Goal: Information Seeking & Learning: Understand process/instructions

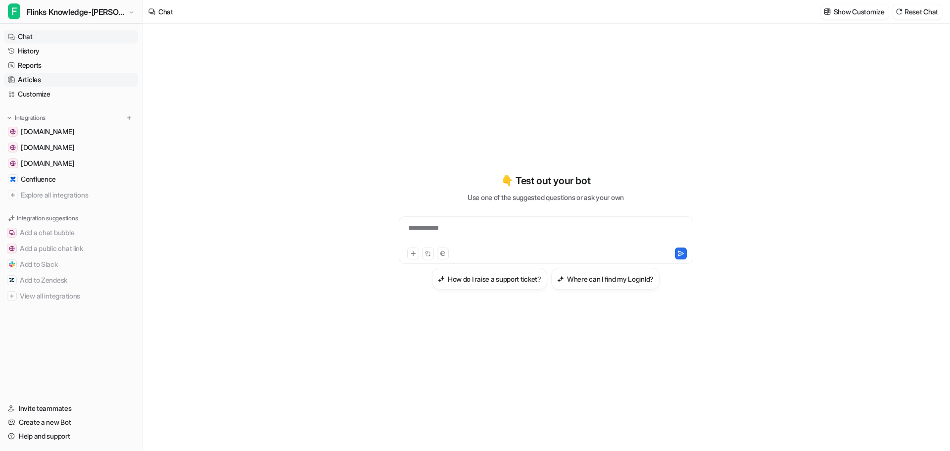
click at [43, 77] on link "Articles" at bounding box center [71, 80] width 134 height 14
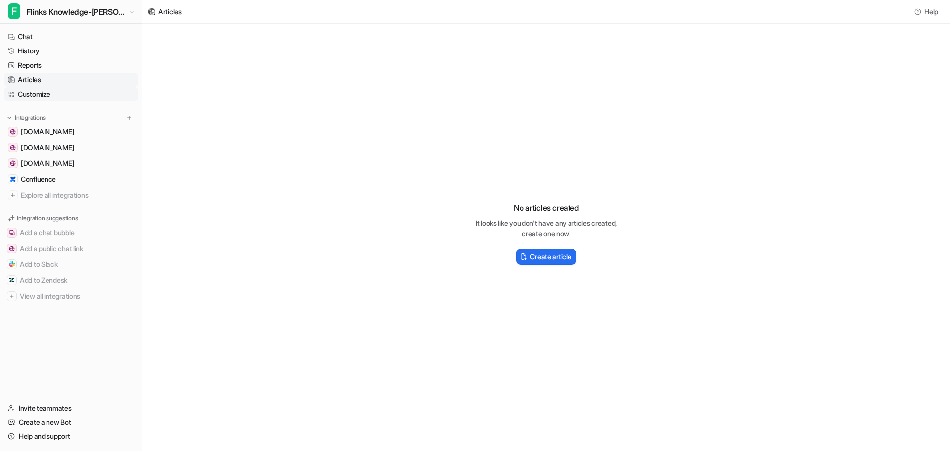
click at [37, 93] on link "Customize" at bounding box center [71, 94] width 134 height 14
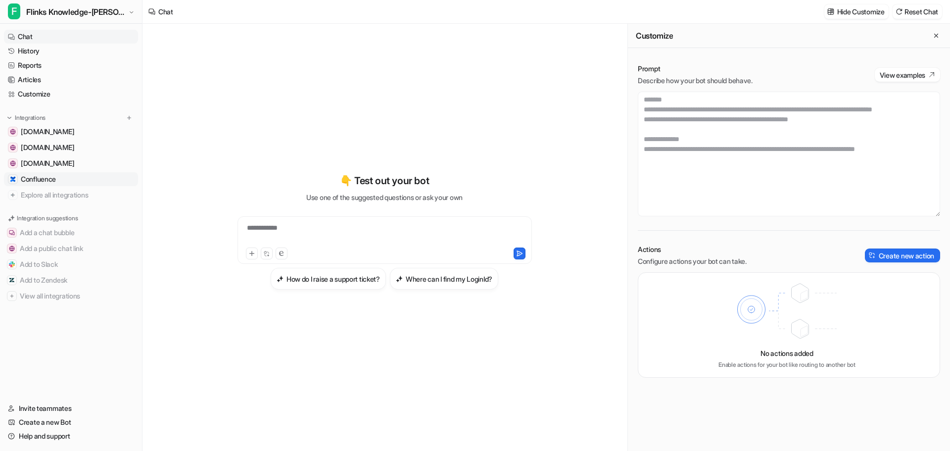
click at [54, 175] on span "Confluence" at bounding box center [38, 179] width 35 height 10
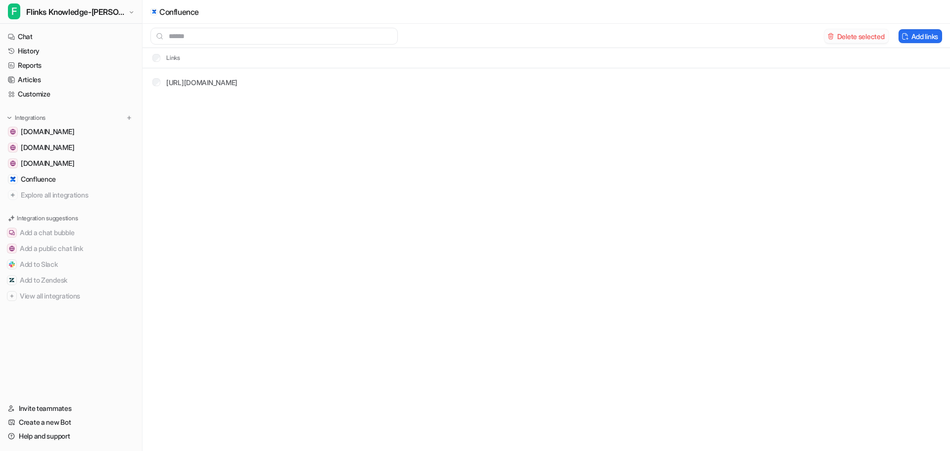
click at [833, 37] on button "Delete selected" at bounding box center [856, 36] width 64 height 14
drag, startPoint x: 168, startPoint y: 62, endPoint x: 183, endPoint y: 74, distance: 19.3
click at [181, 73] on div "Integrations Add links Links" at bounding box center [475, 225] width 950 height 451
drag, startPoint x: 207, startPoint y: 94, endPoint x: 246, endPoint y: 94, distance: 39.1
click at [208, 94] on div "Integrations Add links Links" at bounding box center [475, 225] width 950 height 451
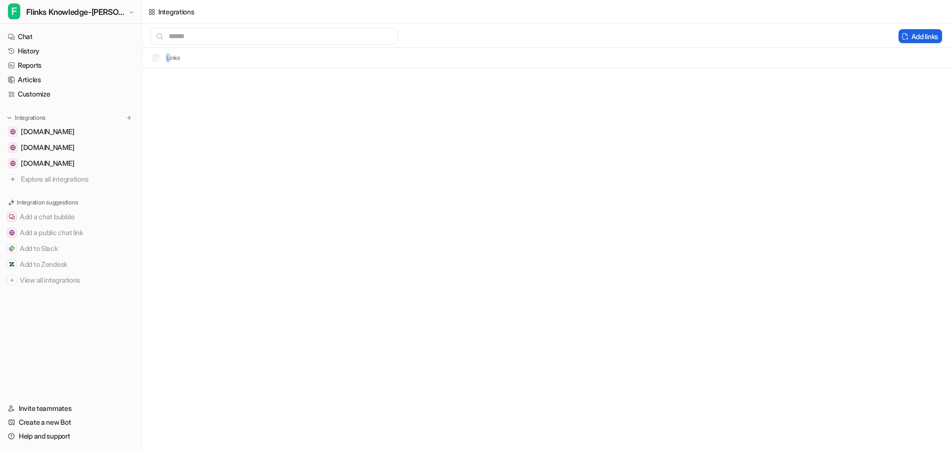
click at [914, 36] on button "Add links" at bounding box center [921, 36] width 44 height 14
click at [923, 36] on button "Add links" at bounding box center [921, 36] width 44 height 14
click at [299, 84] on div "Integrations Add links Links" at bounding box center [475, 225] width 950 height 451
click at [185, 58] on tr "Links" at bounding box center [547, 58] width 808 height 20
click at [916, 35] on button "Add links" at bounding box center [921, 36] width 44 height 14
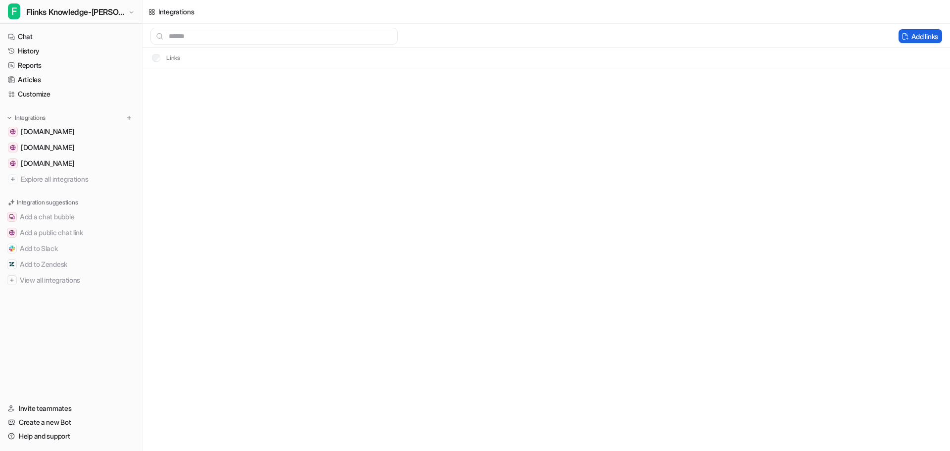
click at [904, 36] on img at bounding box center [905, 36] width 7 height 7
click at [904, 35] on img at bounding box center [905, 36] width 7 height 7
click at [19, 177] on link "Explore all integrations" at bounding box center [71, 179] width 134 height 14
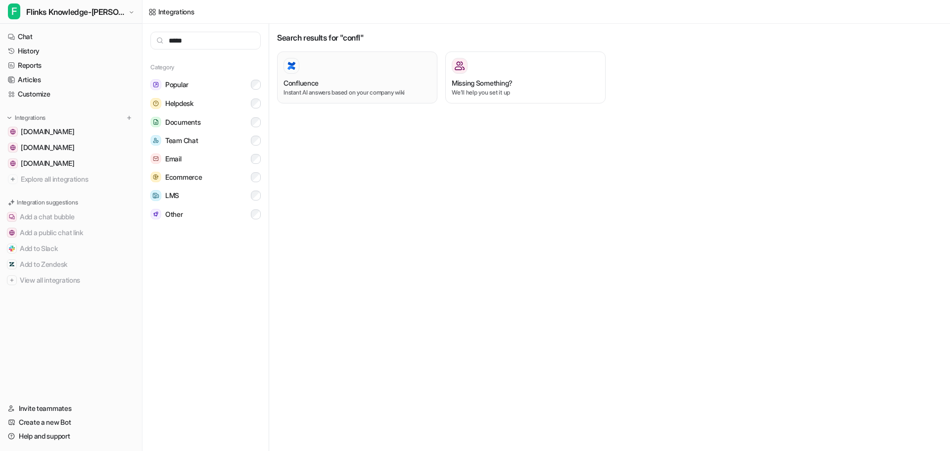
type input "*****"
click at [343, 69] on div at bounding box center [357, 66] width 147 height 16
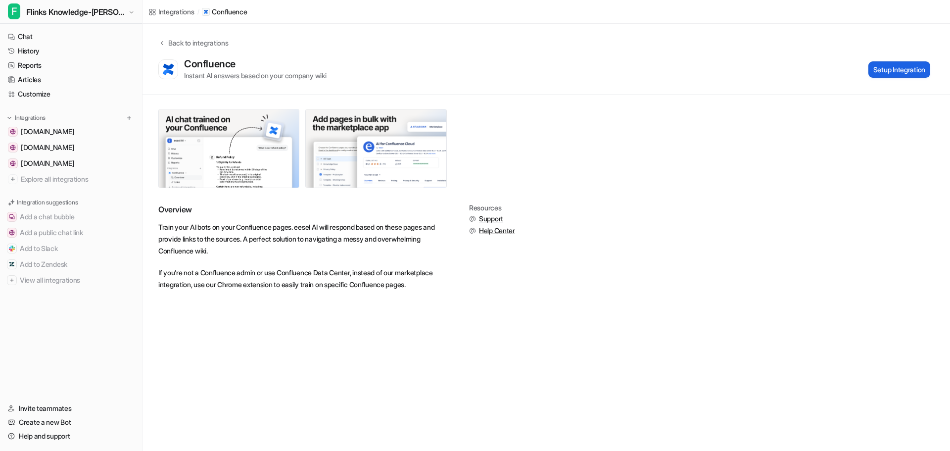
click at [903, 69] on button "Setup Integration" at bounding box center [899, 69] width 62 height 16
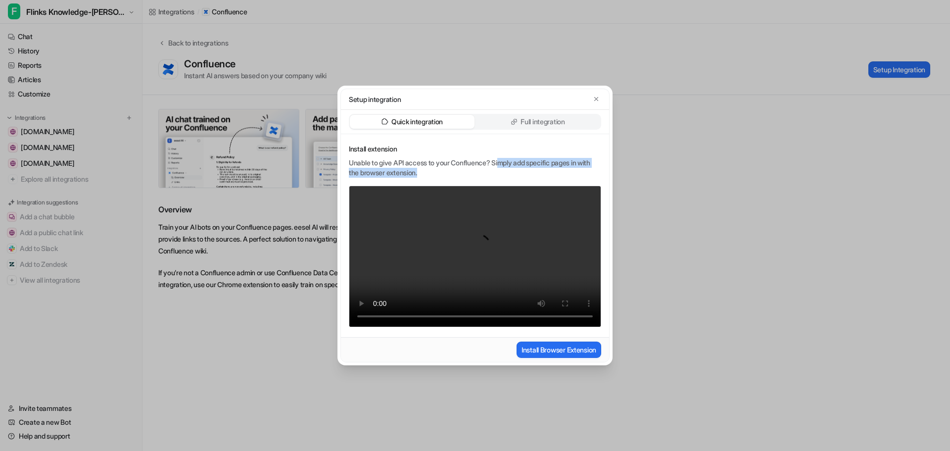
drag, startPoint x: 507, startPoint y: 159, endPoint x: 571, endPoint y: 169, distance: 64.1
click at [571, 169] on div "Unable to give API access to your Confluence? Simply add specific pages in with…" at bounding box center [475, 168] width 252 height 20
click at [596, 99] on icon "button" at bounding box center [596, 99] width 7 height 7
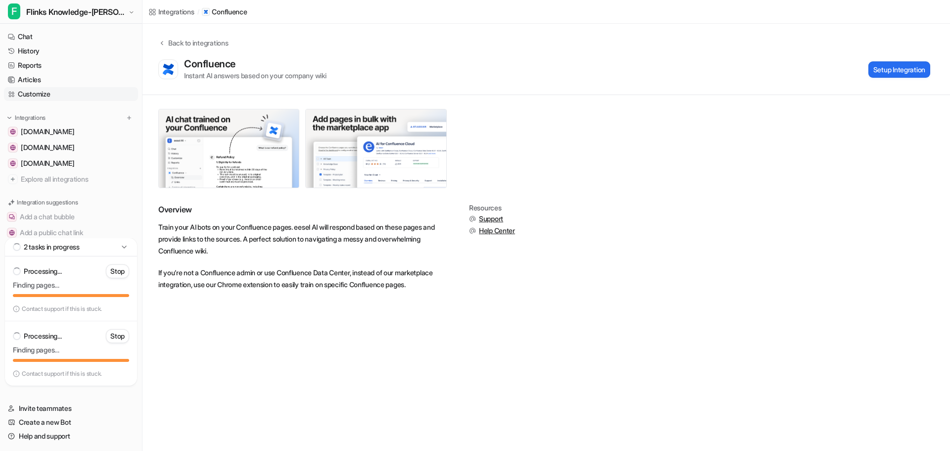
click at [38, 88] on link "Customize" at bounding box center [71, 94] width 134 height 14
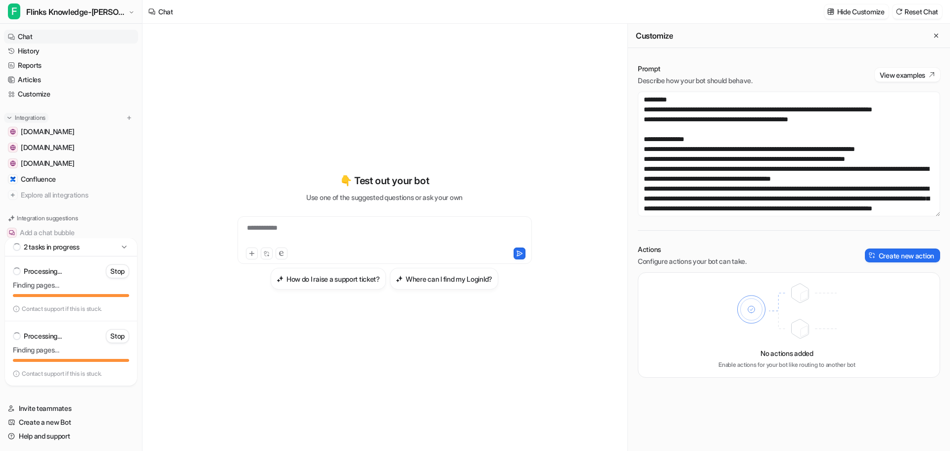
click at [29, 115] on p "Integrations" at bounding box center [30, 118] width 31 height 8
click at [52, 178] on span "Confluence" at bounding box center [38, 179] width 35 height 10
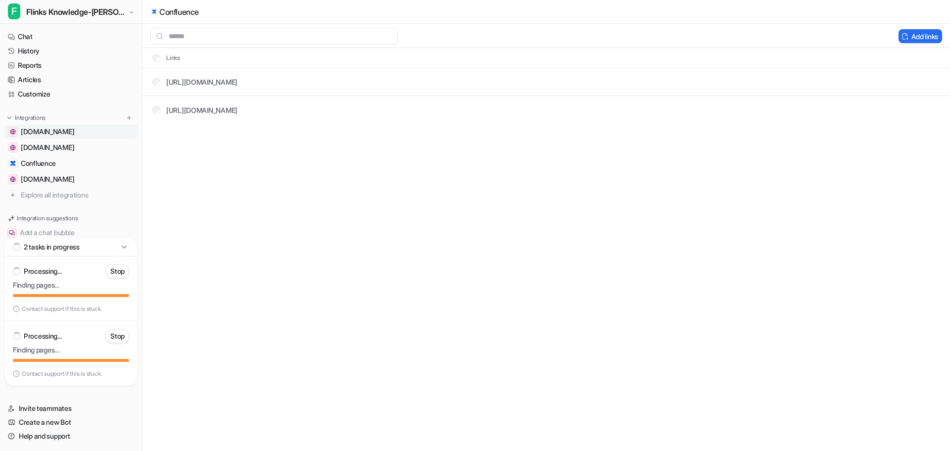
click at [58, 129] on span "help.flinks.com" at bounding box center [47, 132] width 53 height 10
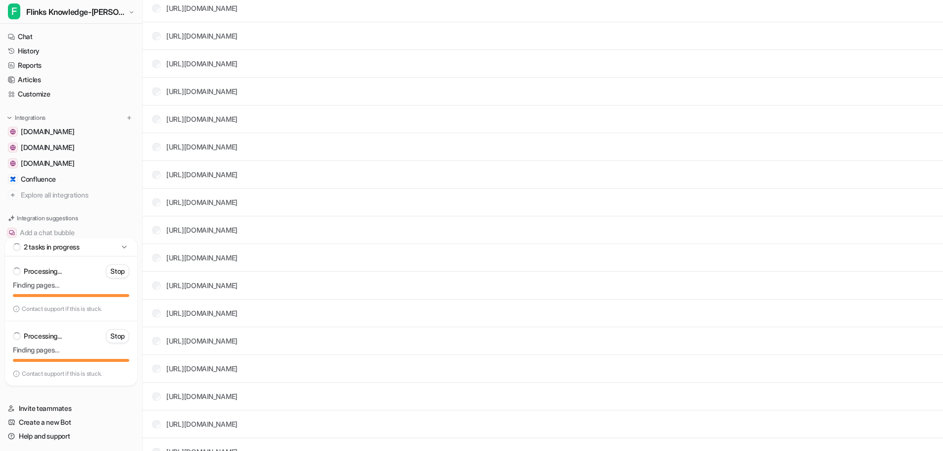
scroll to position [1188, 0]
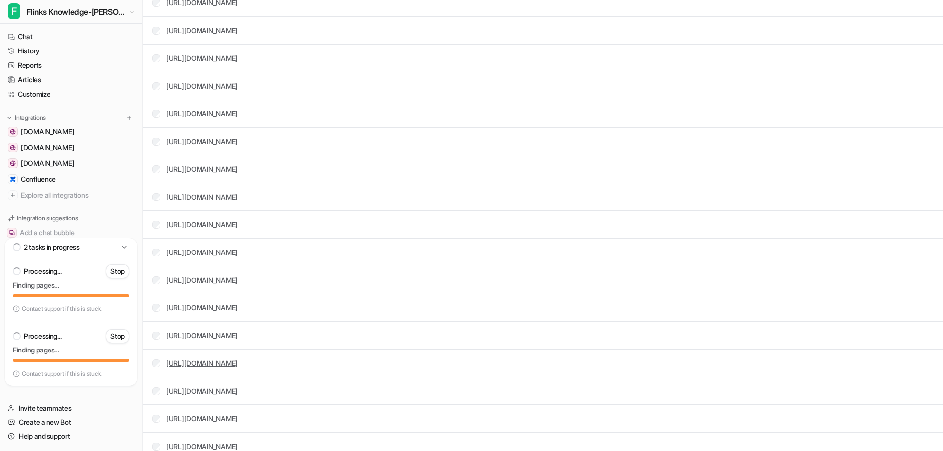
click at [209, 362] on link "https://help.flinks.com/.../43000733729-account-filter-example-fc-api-calls-usi…" at bounding box center [201, 363] width 71 height 8
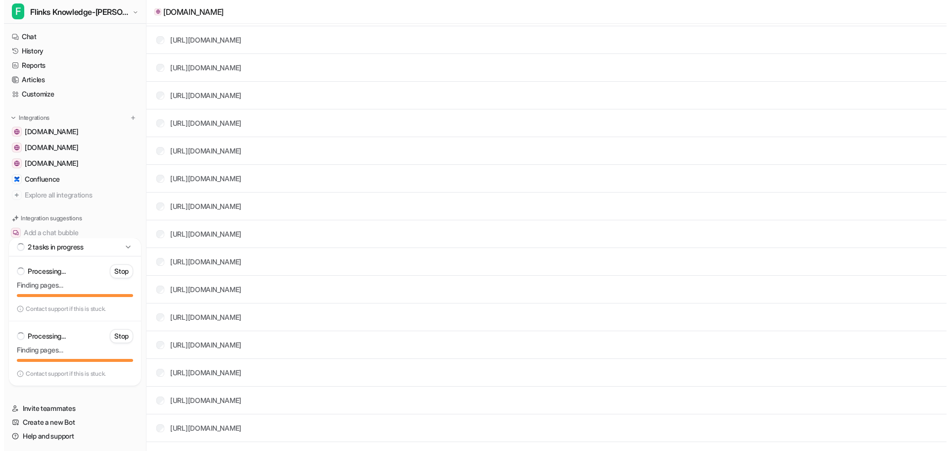
scroll to position [0, 0]
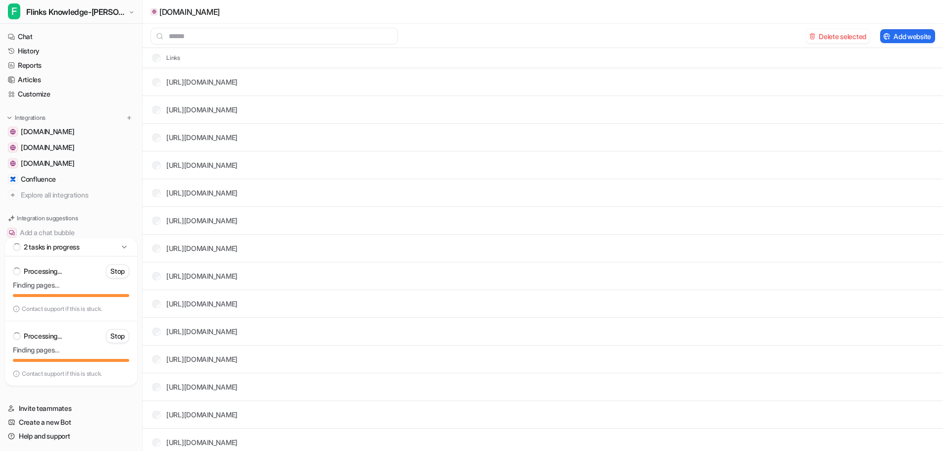
click at [848, 26] on div "Delete selected Add website" at bounding box center [543, 36] width 800 height 24
click at [845, 29] on button "Delete selected" at bounding box center [838, 36] width 64 height 14
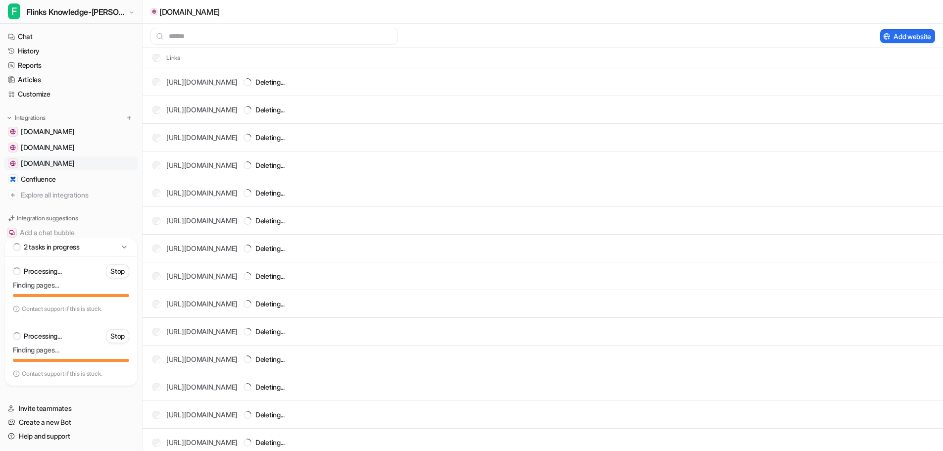
click at [44, 161] on span "scribehow.com" at bounding box center [47, 163] width 53 height 10
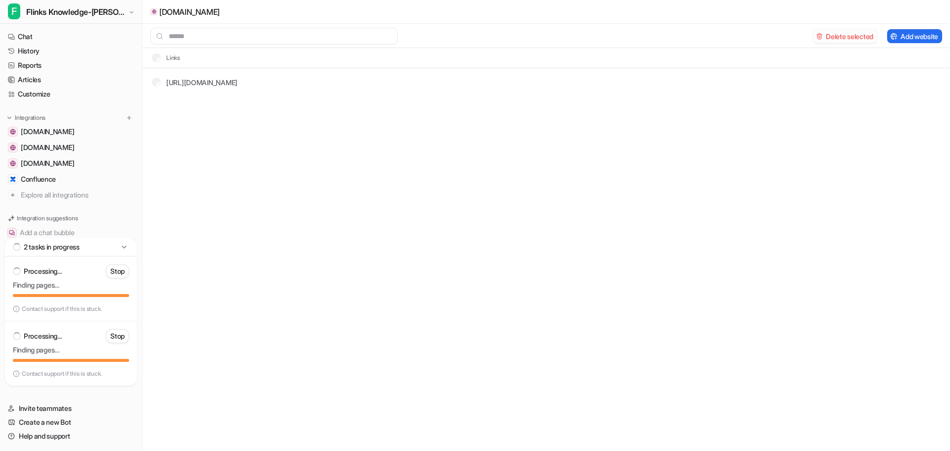
click at [846, 40] on button "Delete selected" at bounding box center [845, 36] width 64 height 14
click at [38, 88] on link "Customize" at bounding box center [71, 94] width 134 height 14
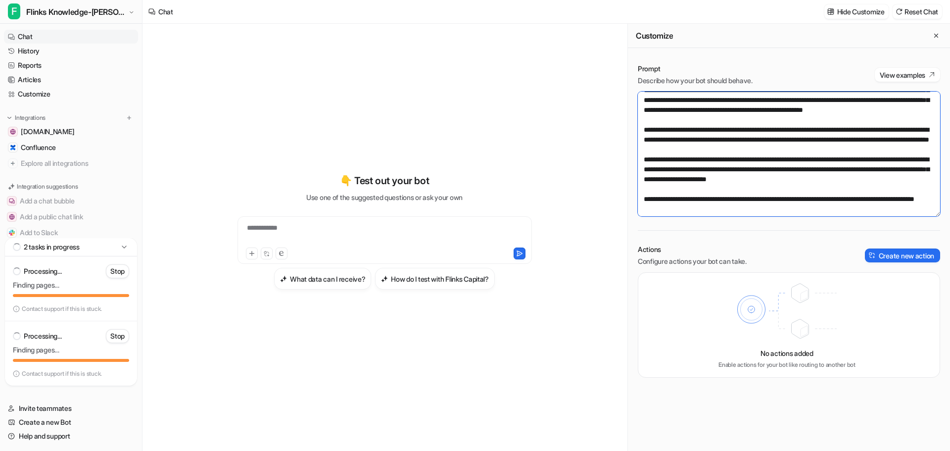
scroll to position [277, 0]
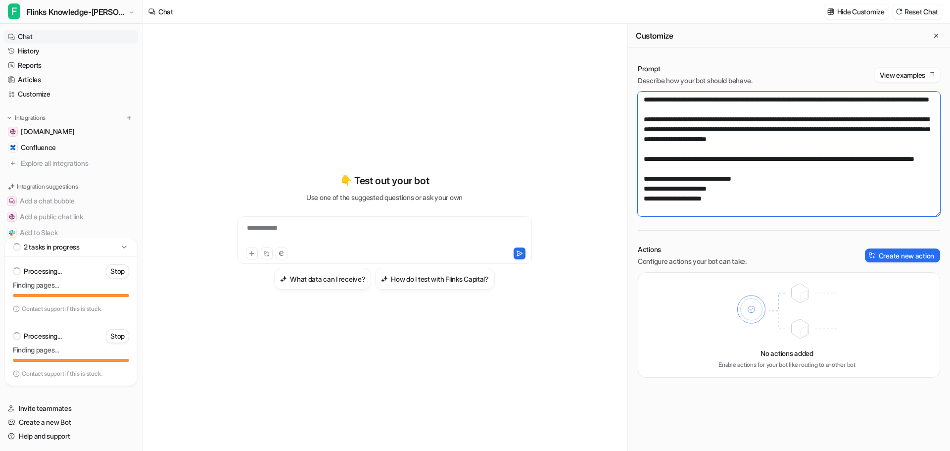
click at [715, 209] on textarea at bounding box center [789, 154] width 302 height 125
click at [731, 203] on textarea at bounding box center [789, 154] width 302 height 125
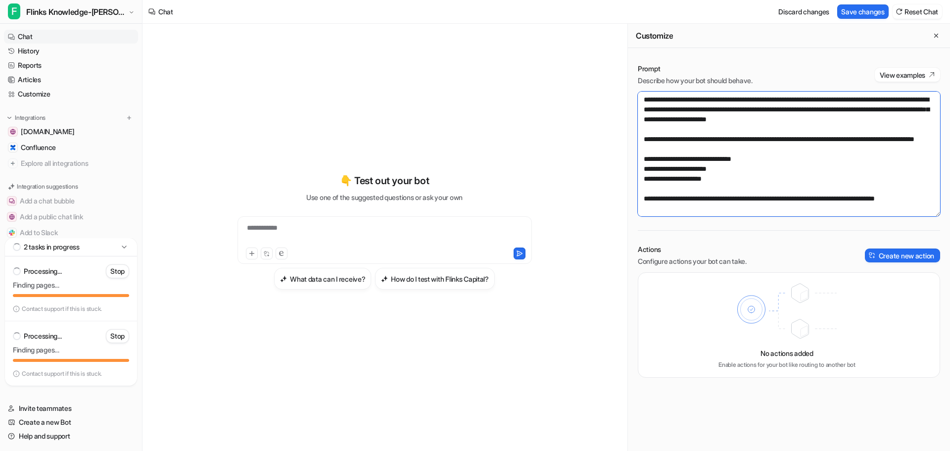
scroll to position [293, 0]
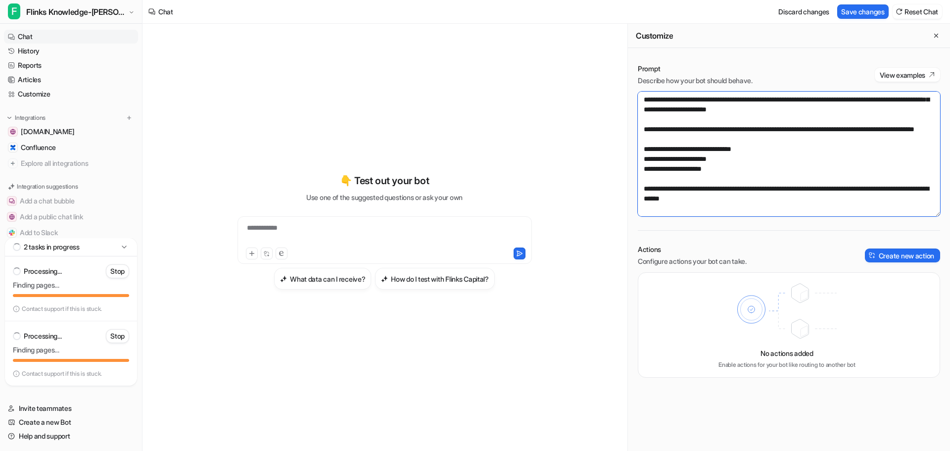
click at [731, 211] on textarea at bounding box center [789, 154] width 302 height 125
click at [849, 9] on button "Save changes" at bounding box center [862, 11] width 51 height 14
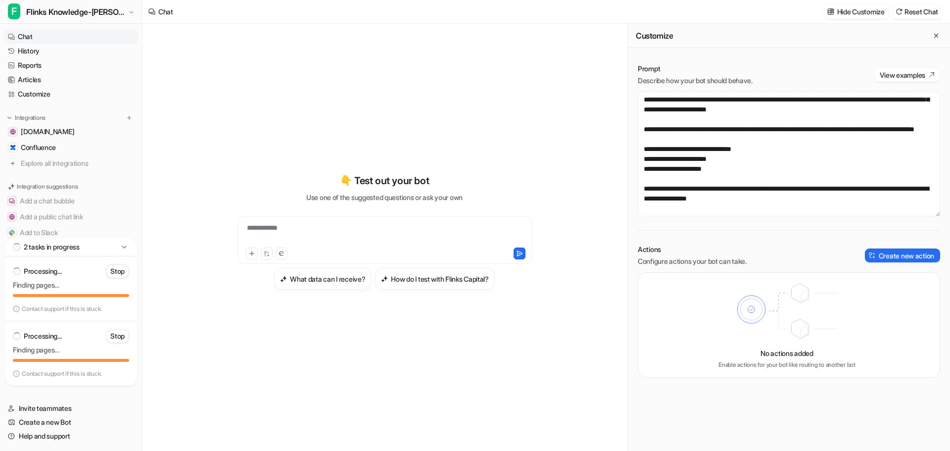
scroll to position [307, 0]
click at [804, 204] on textarea at bounding box center [789, 154] width 302 height 125
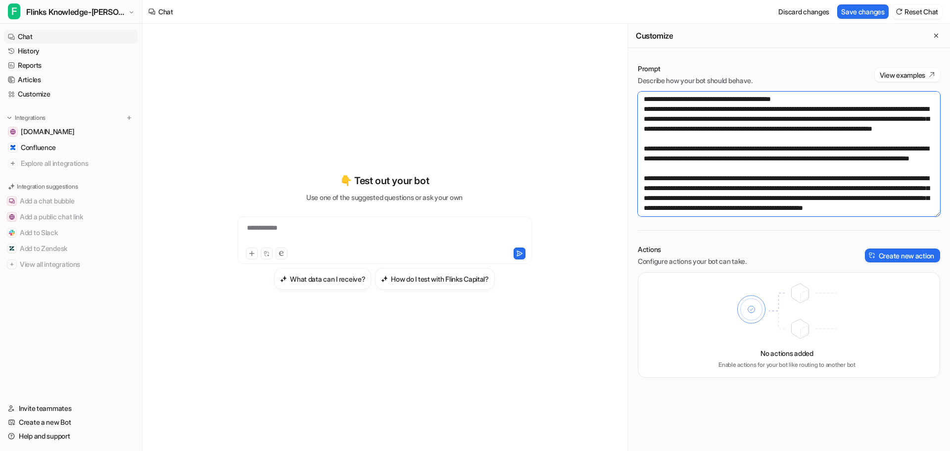
scroll to position [71, 0]
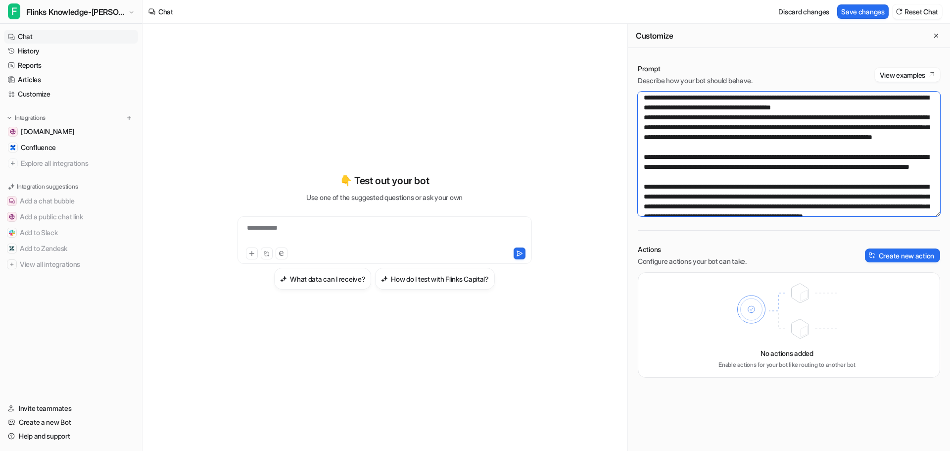
drag, startPoint x: 744, startPoint y: 101, endPoint x: 797, endPoint y: 103, distance: 53.0
click at [795, 102] on textarea at bounding box center [789, 154] width 302 height 125
click at [847, 159] on textarea at bounding box center [789, 154] width 302 height 125
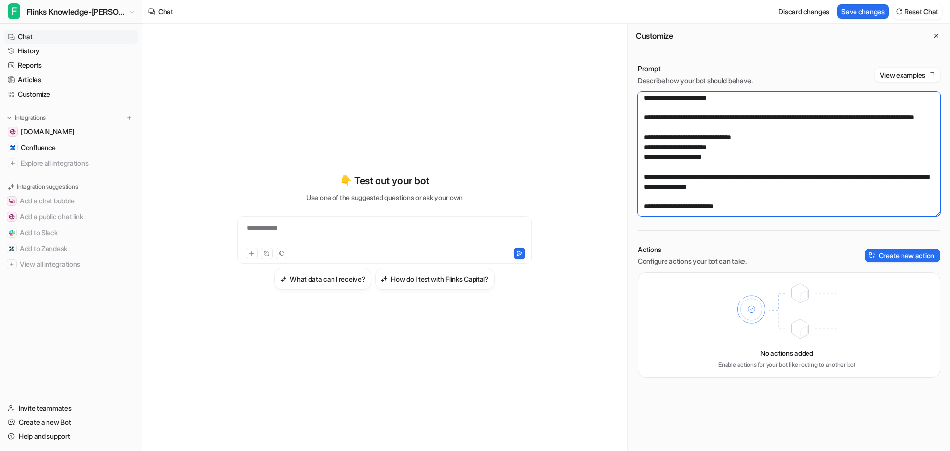
scroll to position [346, 0]
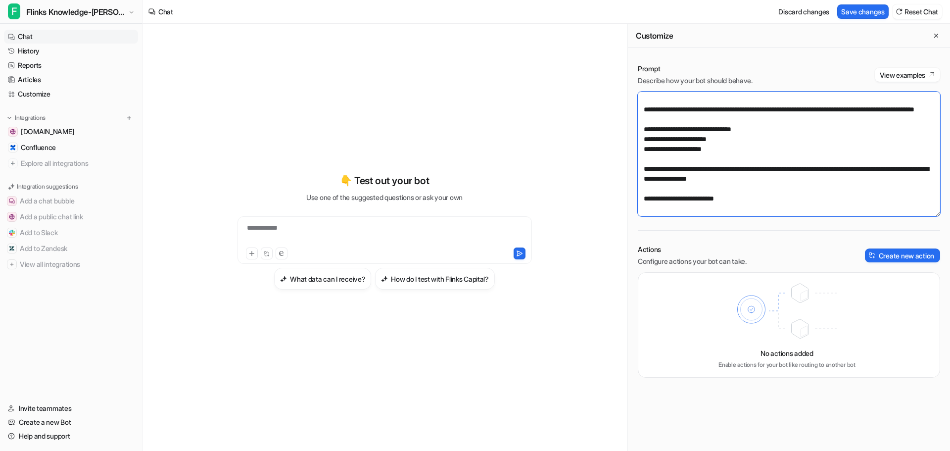
drag, startPoint x: 769, startPoint y: 201, endPoint x: 778, endPoint y: 187, distance: 17.0
click at [778, 187] on textarea at bounding box center [789, 154] width 302 height 125
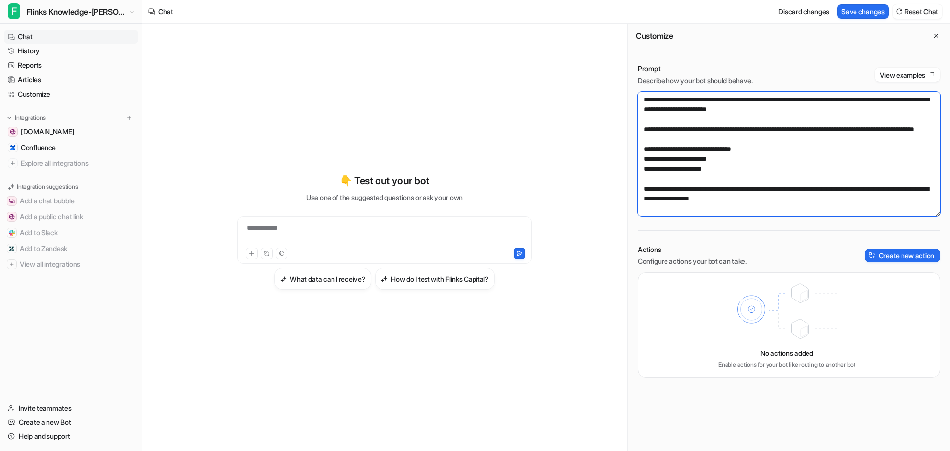
scroll to position [336, 0]
type textarea "**********"
click at [847, 10] on button "Save changes" at bounding box center [862, 11] width 51 height 14
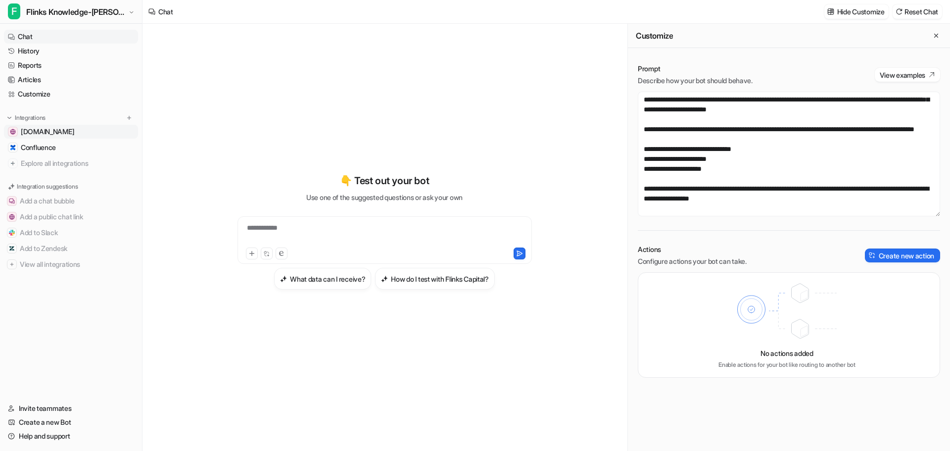
click at [60, 137] on link "[DOMAIN_NAME]" at bounding box center [71, 132] width 134 height 14
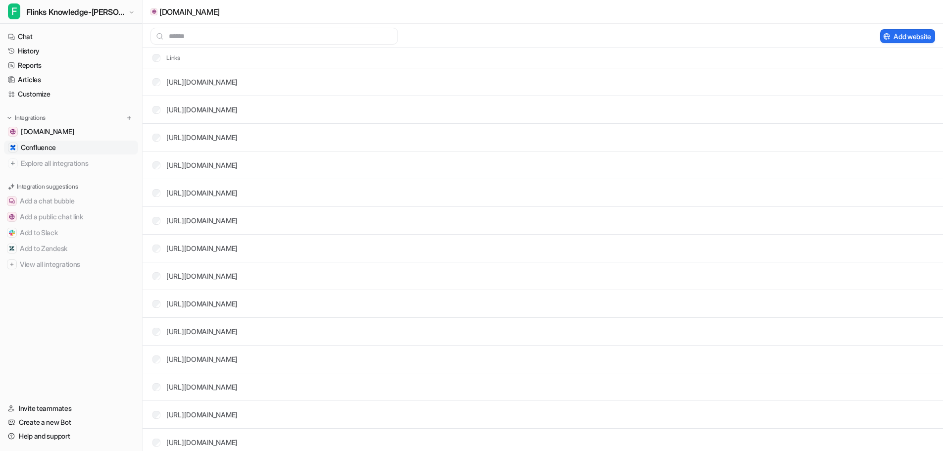
click at [56, 151] on span "Confluence" at bounding box center [38, 148] width 35 height 10
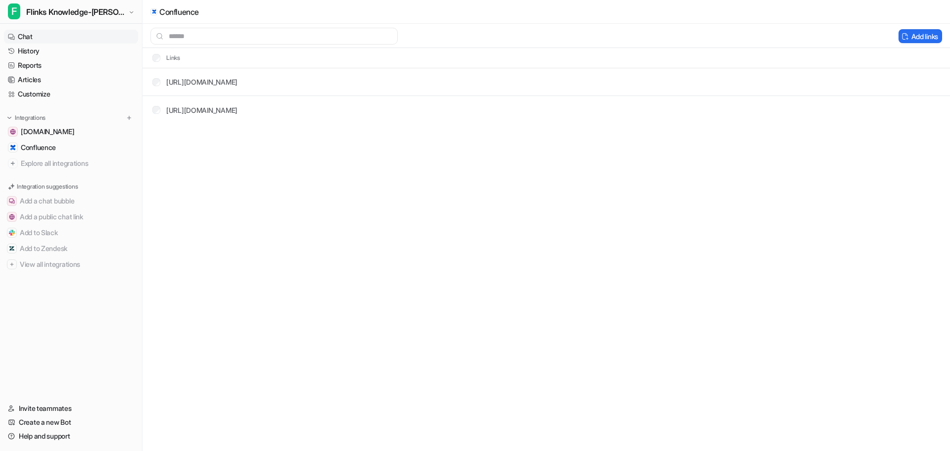
click at [48, 34] on link "Chat" at bounding box center [71, 37] width 134 height 14
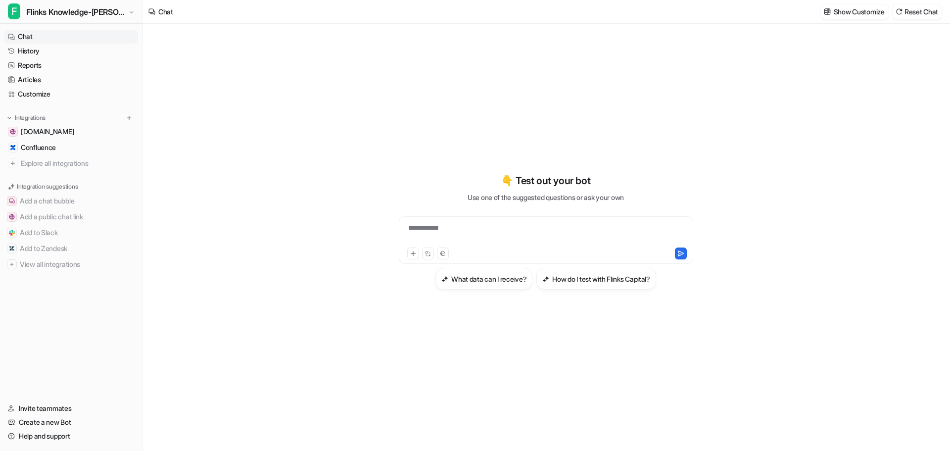
click at [480, 230] on div "**********" at bounding box center [545, 234] width 289 height 23
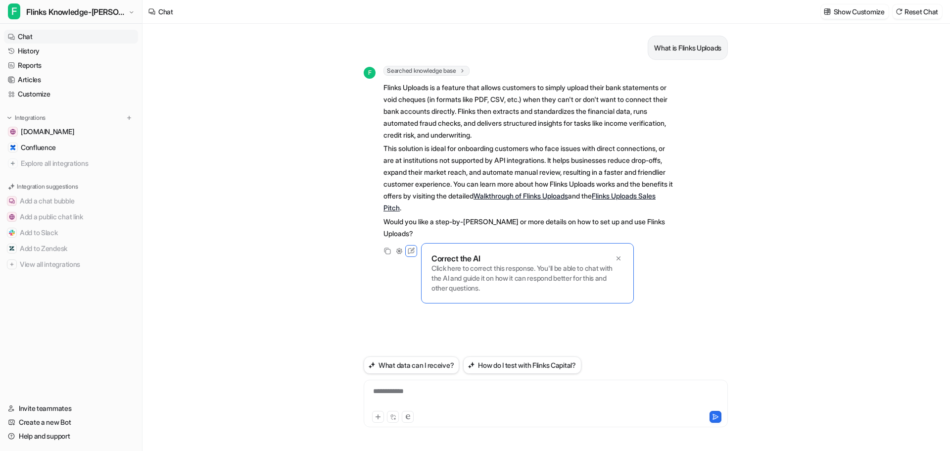
click at [443, 399] on div "**********" at bounding box center [545, 397] width 359 height 23
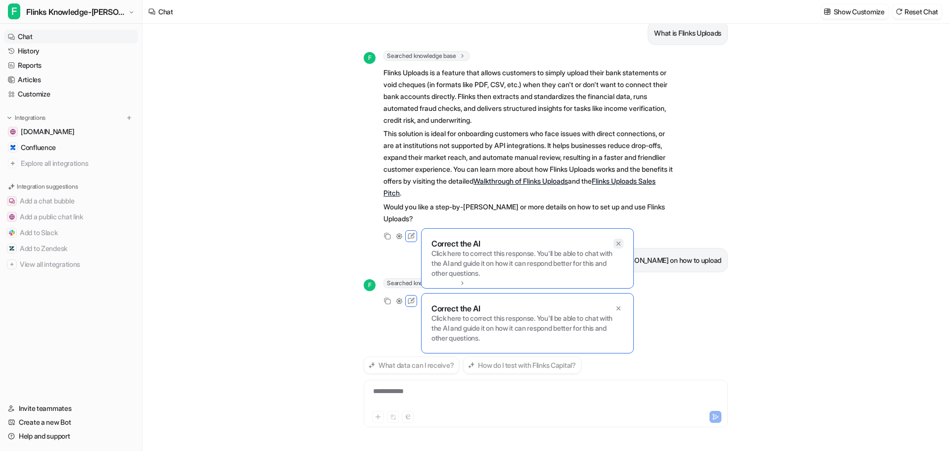
click at [618, 241] on icon at bounding box center [618, 243] width 7 height 7
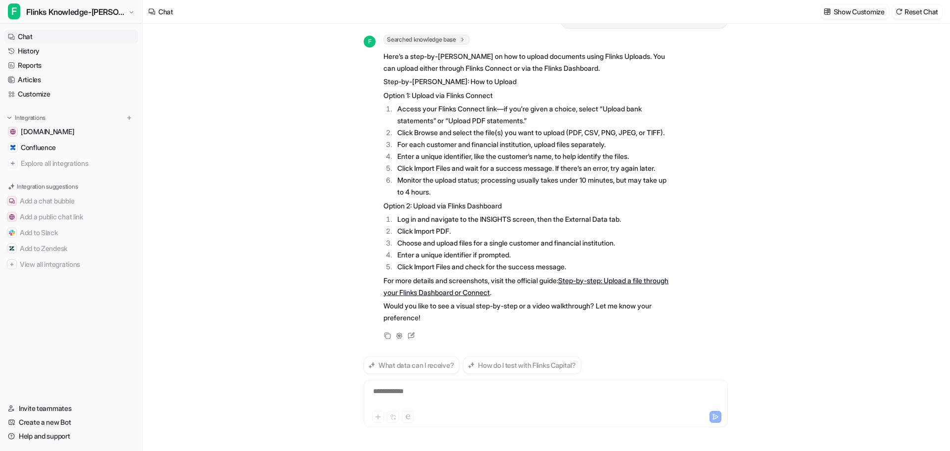
scroll to position [270, 0]
drag, startPoint x: 495, startPoint y: 305, endPoint x: 578, endPoint y: 306, distance: 83.1
click at [578, 306] on p "Would you like to see a visual step-by-step or a video walkthrough? Let me know…" at bounding box center [528, 312] width 289 height 24
drag, startPoint x: 433, startPoint y: 306, endPoint x: 525, endPoint y: 308, distance: 91.1
click at [525, 308] on p "Would you like to see a visual step-by-step or a video walkthrough? Let me know…" at bounding box center [528, 312] width 289 height 24
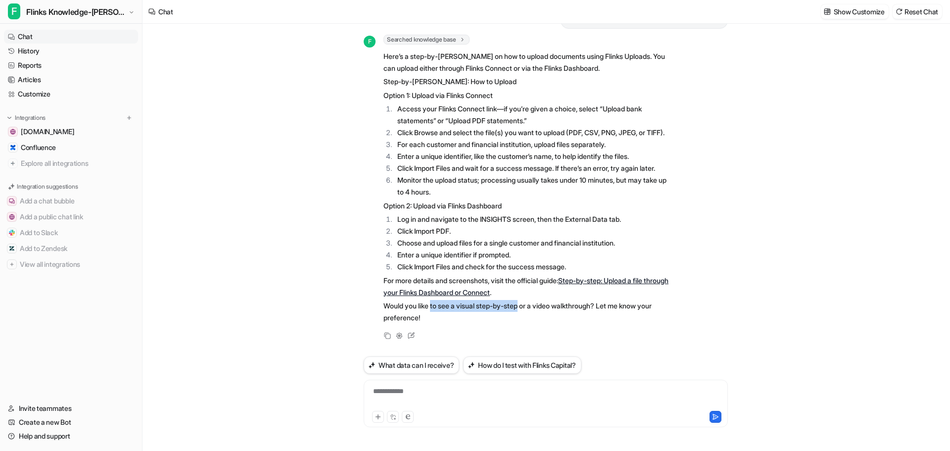
copy p "to see a visual step-by-step"
click at [441, 393] on div "**********" at bounding box center [545, 397] width 359 height 23
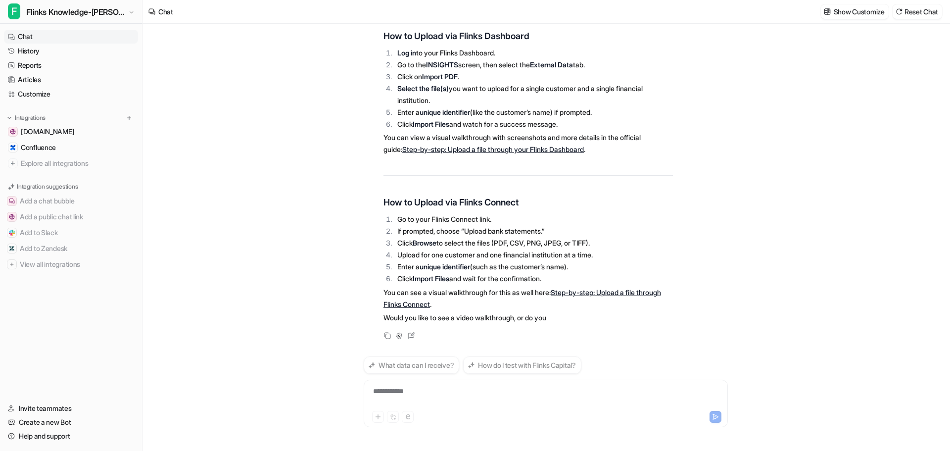
scroll to position [683, 0]
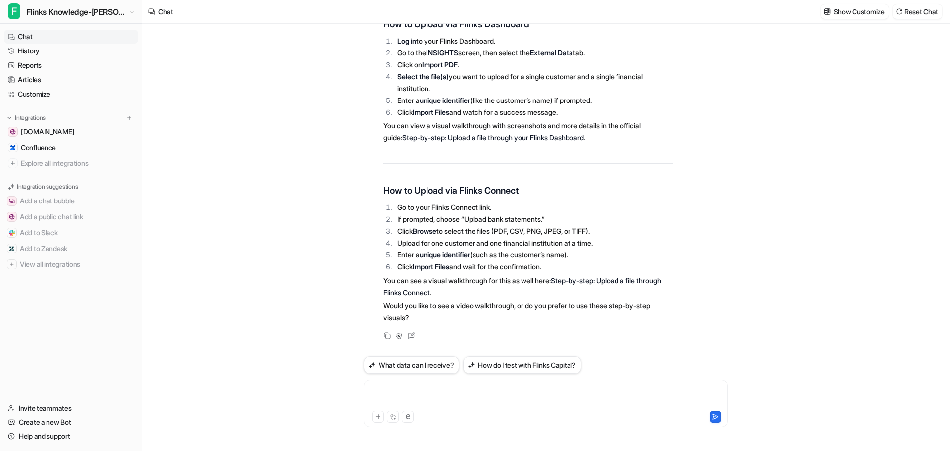
click at [513, 389] on div at bounding box center [545, 397] width 359 height 23
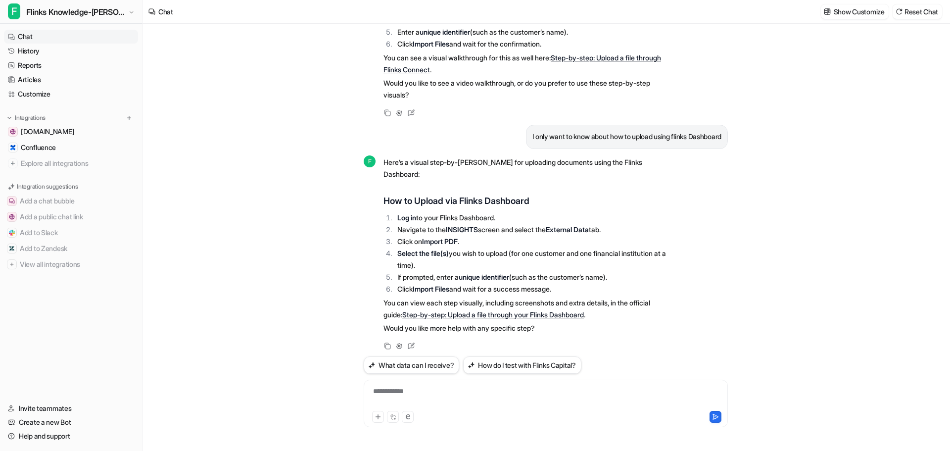
scroll to position [916, 0]
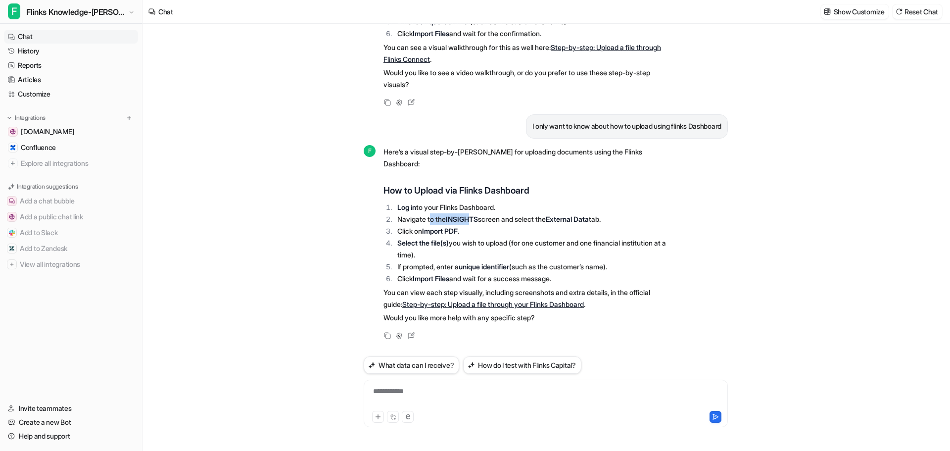
drag, startPoint x: 448, startPoint y: 217, endPoint x: 474, endPoint y: 215, distance: 25.3
click at [474, 215] on li "Navigate to the INSIGHTS screen and select the External Data tab." at bounding box center [533, 219] width 279 height 12
click at [467, 389] on div at bounding box center [545, 397] width 359 height 23
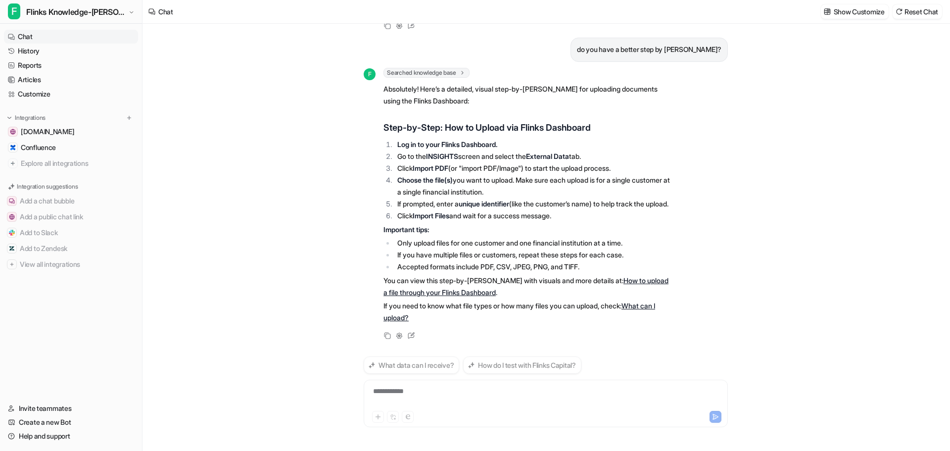
scroll to position [1251, 0]
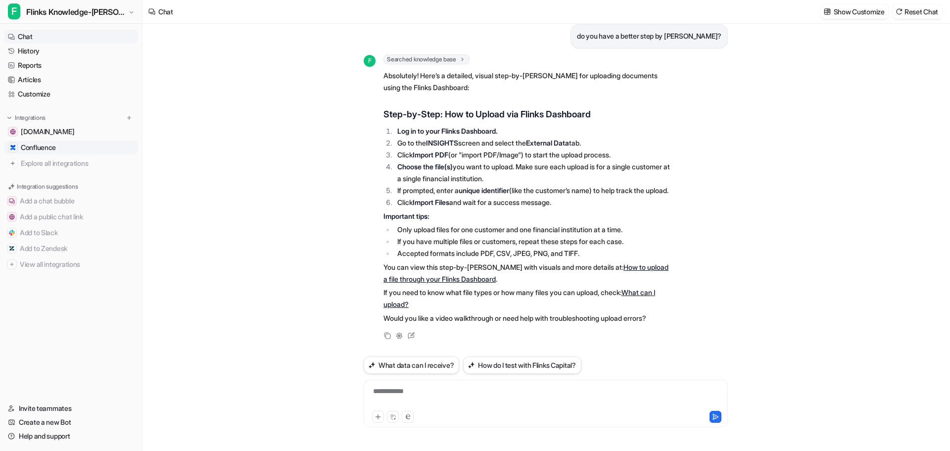
click at [88, 152] on link "Confluence" at bounding box center [71, 148] width 134 height 14
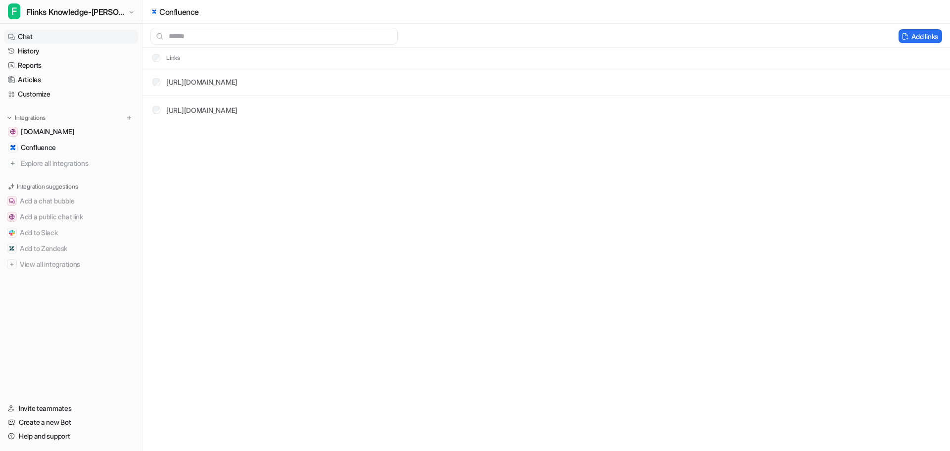
click at [24, 35] on link "Chat" at bounding box center [71, 37] width 134 height 14
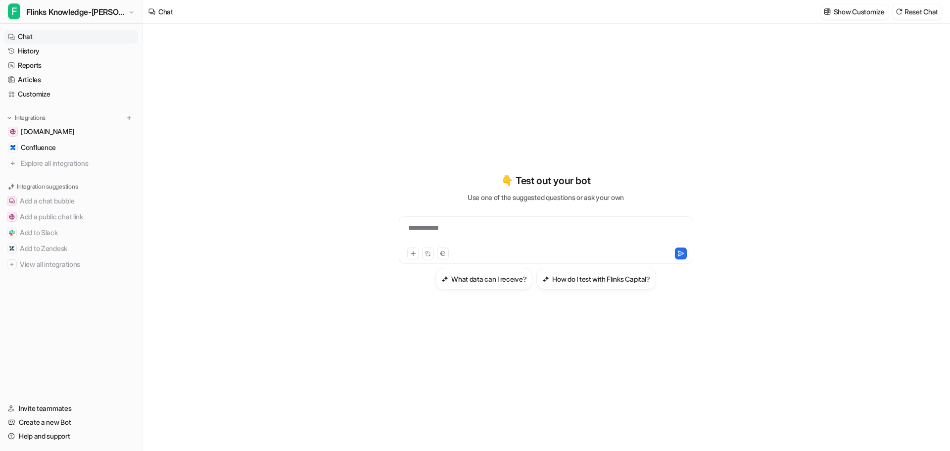
click at [451, 224] on div "**********" at bounding box center [545, 234] width 289 height 23
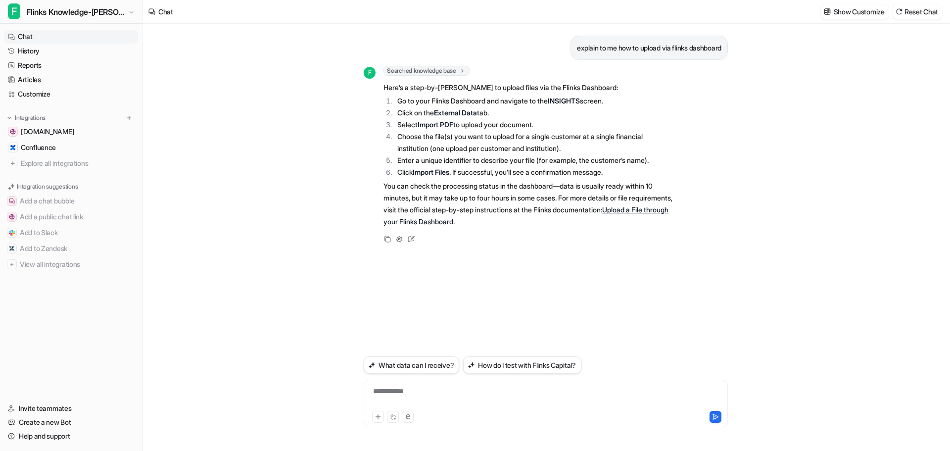
click at [447, 400] on div "**********" at bounding box center [545, 397] width 359 height 23
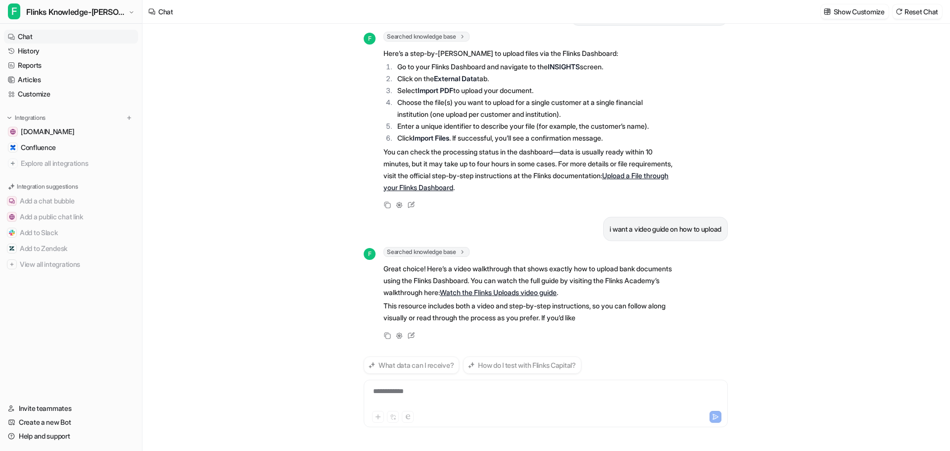
scroll to position [46, 0]
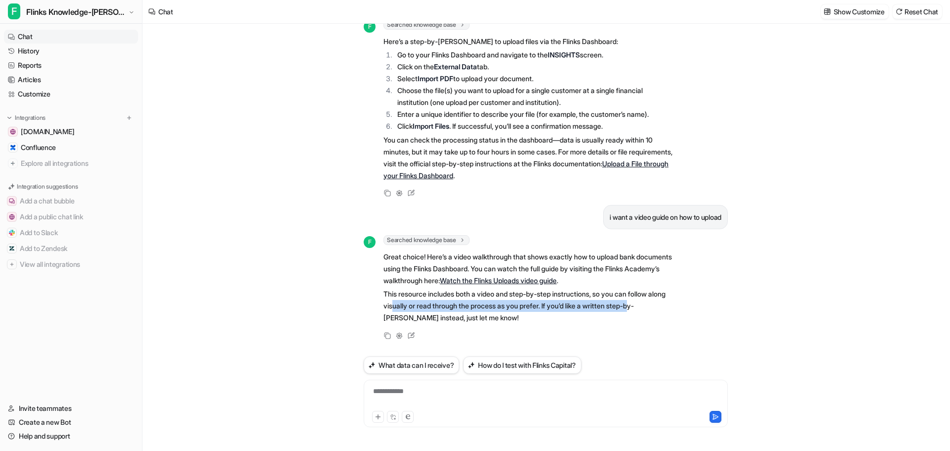
drag, startPoint x: 415, startPoint y: 306, endPoint x: 663, endPoint y: 310, distance: 247.9
click at [663, 310] on p "This resource includes both a video and step-by-step instructions, so you can f…" at bounding box center [528, 306] width 289 height 36
click at [480, 390] on div "**********" at bounding box center [545, 397] width 359 height 23
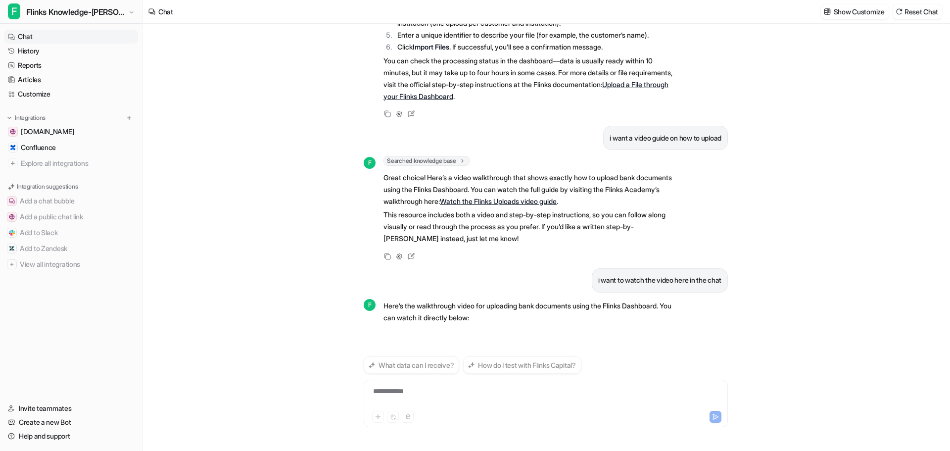
scroll to position [296, 0]
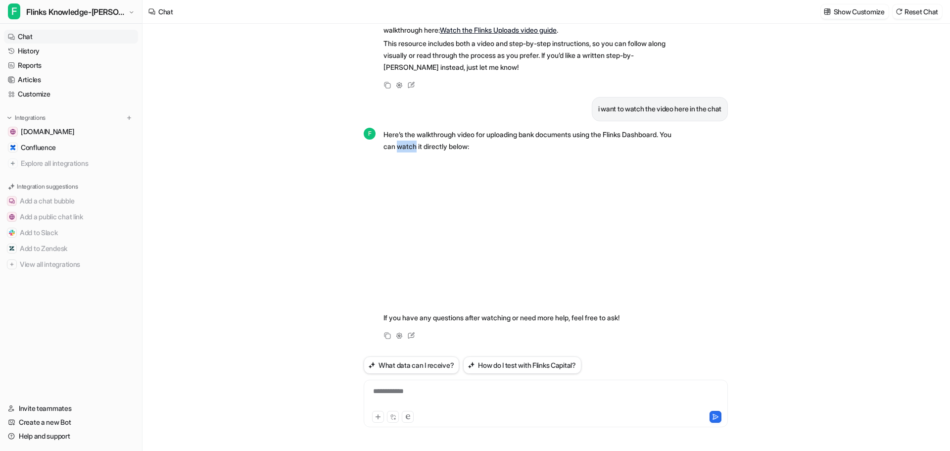
drag, startPoint x: 463, startPoint y: 150, endPoint x: 479, endPoint y: 151, distance: 15.4
click at [477, 151] on p "Here’s the walkthrough video for uploading bank documents using the Flinks Dash…" at bounding box center [528, 141] width 289 height 24
click at [500, 392] on div "**********" at bounding box center [545, 397] width 359 height 23
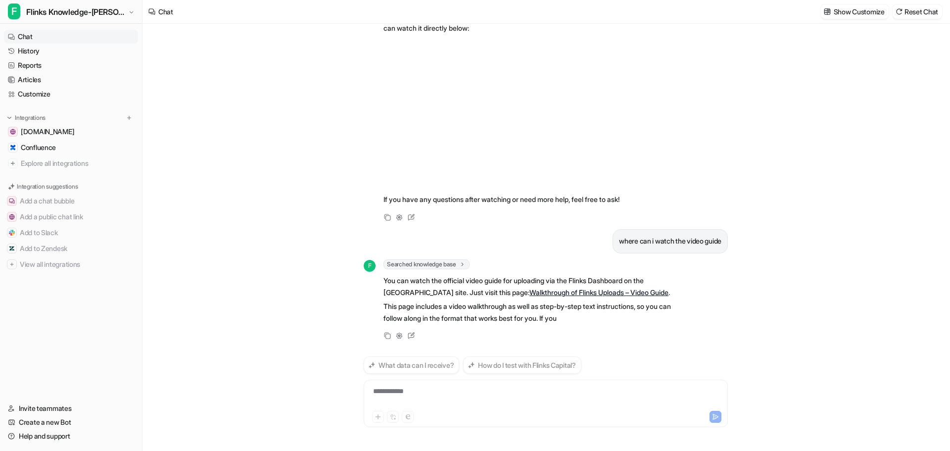
scroll to position [427, 0]
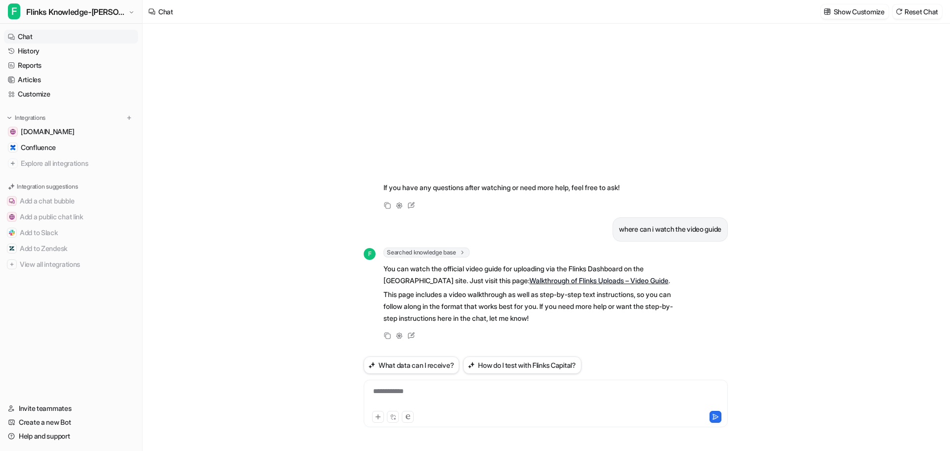
click at [618, 279] on link "Walkthrough of Flinks Uploads – Video Guide" at bounding box center [598, 280] width 139 height 8
click at [584, 385] on div "**********" at bounding box center [546, 404] width 364 height 48
click at [579, 384] on div "**********" at bounding box center [546, 404] width 364 height 48
click at [569, 392] on div "**********" at bounding box center [545, 397] width 359 height 23
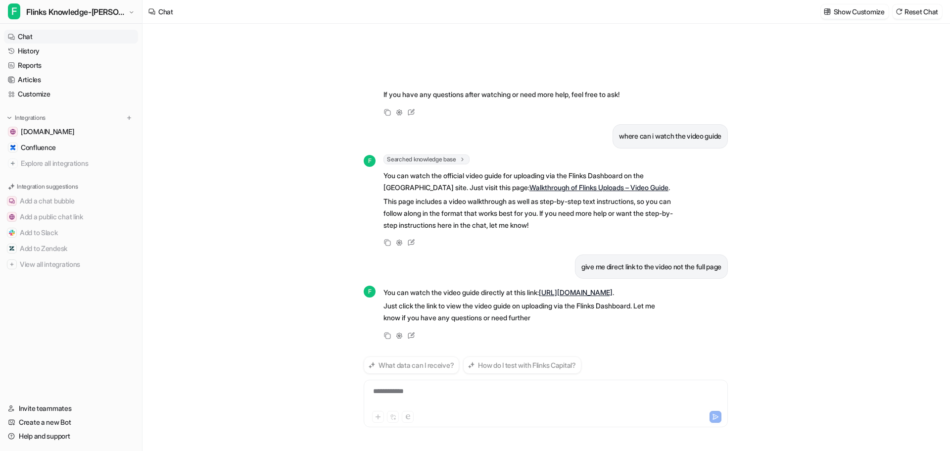
scroll to position [531, 0]
click at [539, 289] on link "[URL][DOMAIN_NAME]" at bounding box center [576, 292] width 74 height 8
click at [586, 261] on p "give me direct link to the video not the full page" at bounding box center [651, 267] width 140 height 12
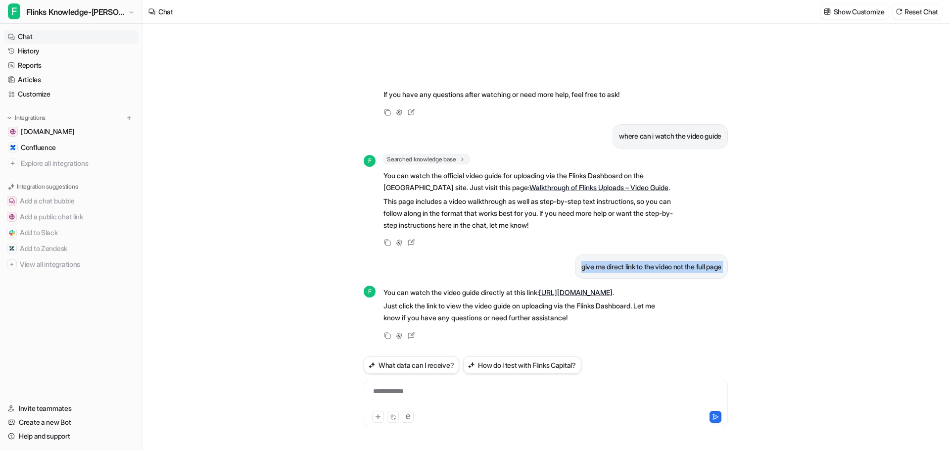
copy div "give me direct link to the video not the full page F"
click at [459, 402] on div "**********" at bounding box center [545, 397] width 359 height 23
click at [457, 391] on div "**********" at bounding box center [545, 397] width 359 height 23
click at [452, 391] on div "**********" at bounding box center [545, 397] width 359 height 23
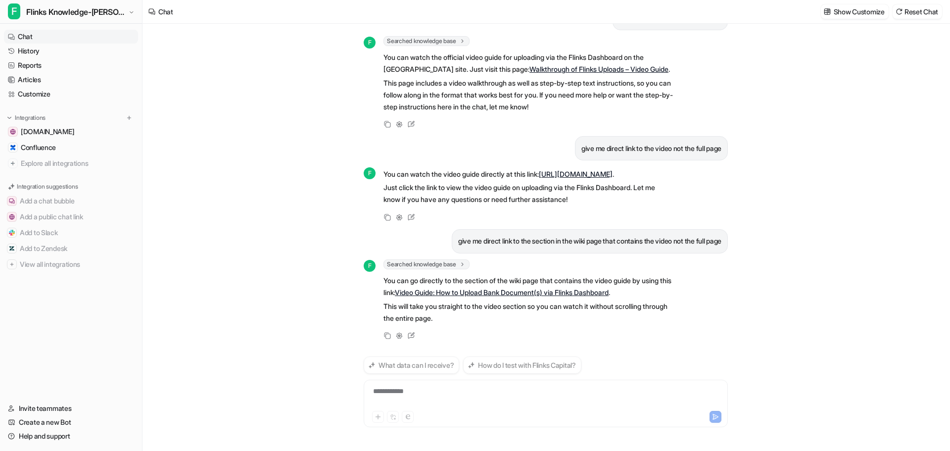
scroll to position [662, 0]
click at [468, 292] on link "Video Guide: How to Upload Bank Document(s) via Flinks Dashboard" at bounding box center [502, 292] width 214 height 8
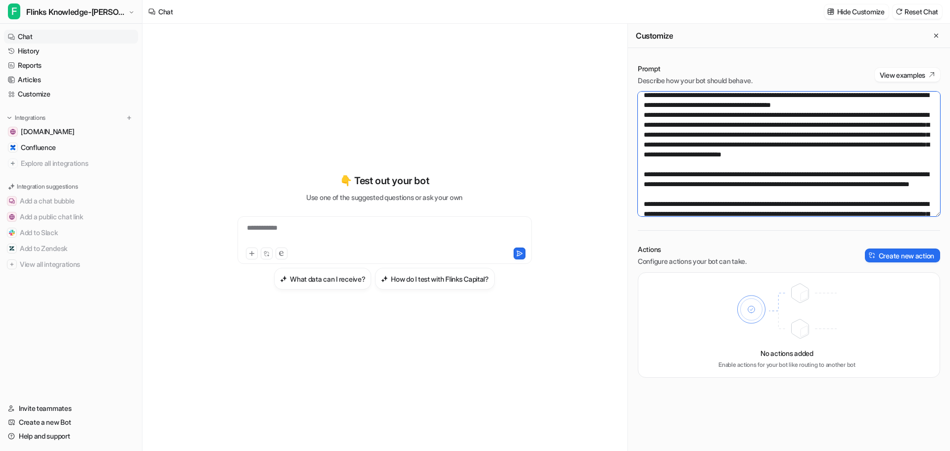
scroll to position [62, 0]
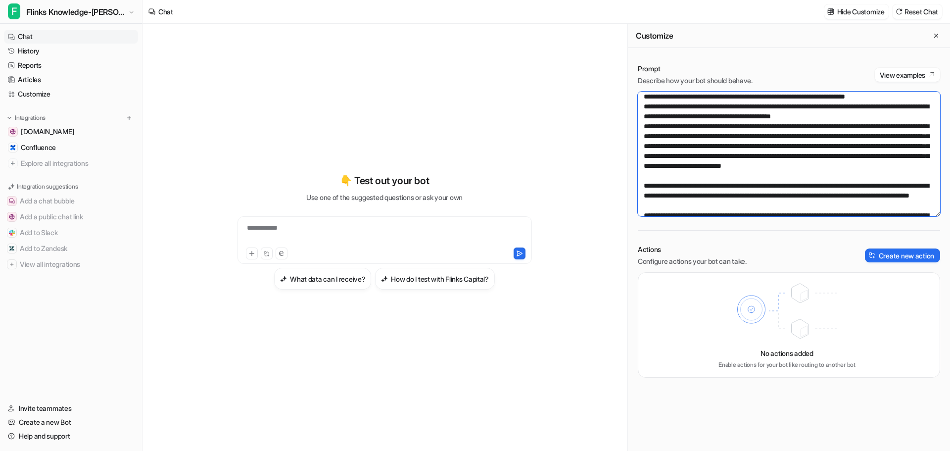
click at [773, 146] on textarea at bounding box center [789, 154] width 302 height 125
drag, startPoint x: 855, startPoint y: 165, endPoint x: 913, endPoint y: 166, distance: 58.4
click at [913, 166] on textarea at bounding box center [789, 154] width 302 height 125
drag, startPoint x: 702, startPoint y: 177, endPoint x: 825, endPoint y: 176, distance: 122.7
click at [825, 176] on textarea at bounding box center [789, 154] width 302 height 125
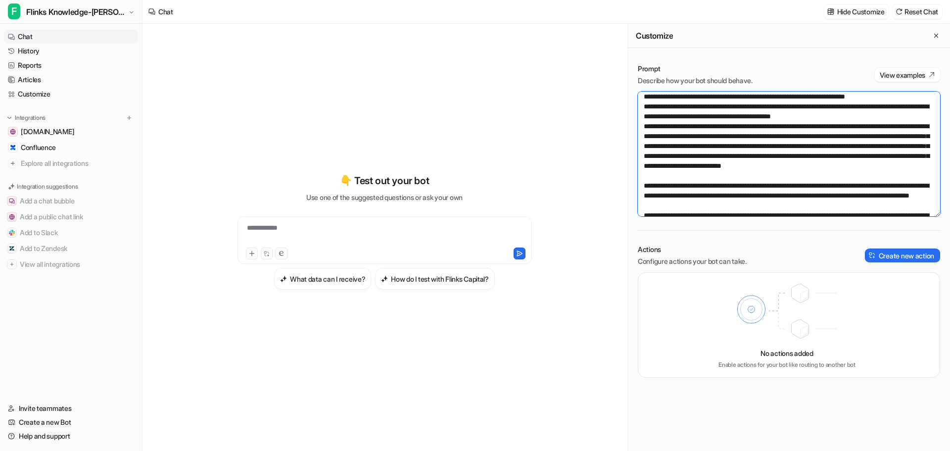
click at [799, 182] on textarea at bounding box center [789, 154] width 302 height 125
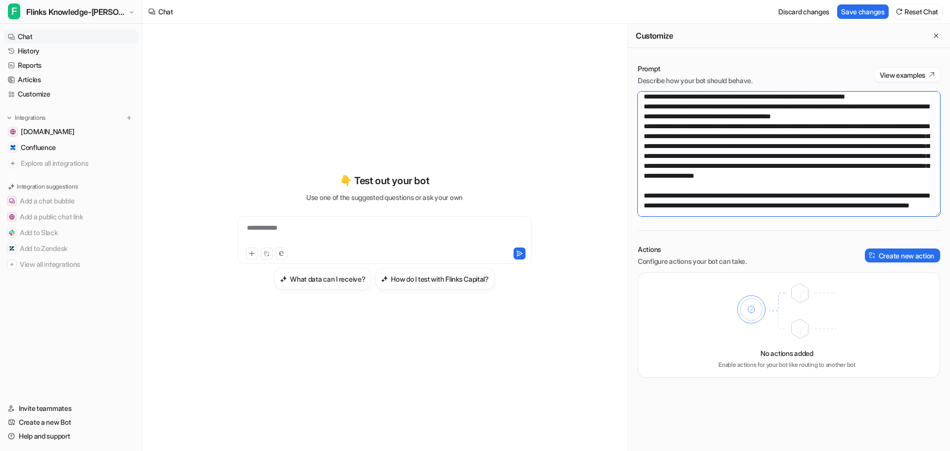
click at [797, 185] on textarea at bounding box center [789, 154] width 302 height 125
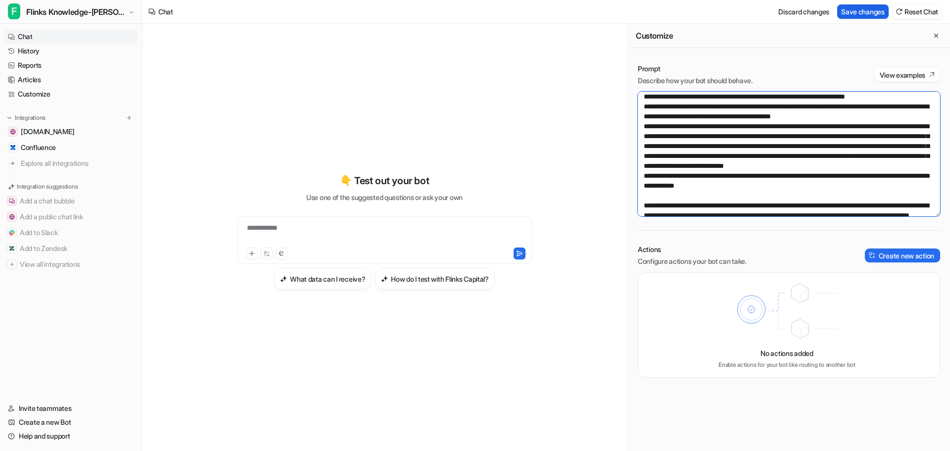
type textarea "**********"
click at [848, 5] on button "Save changes" at bounding box center [862, 11] width 51 height 14
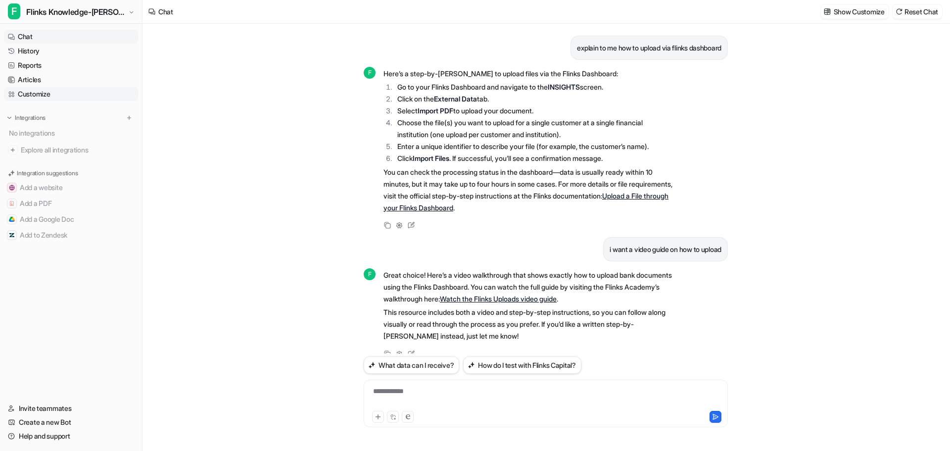
scroll to position [606, 0]
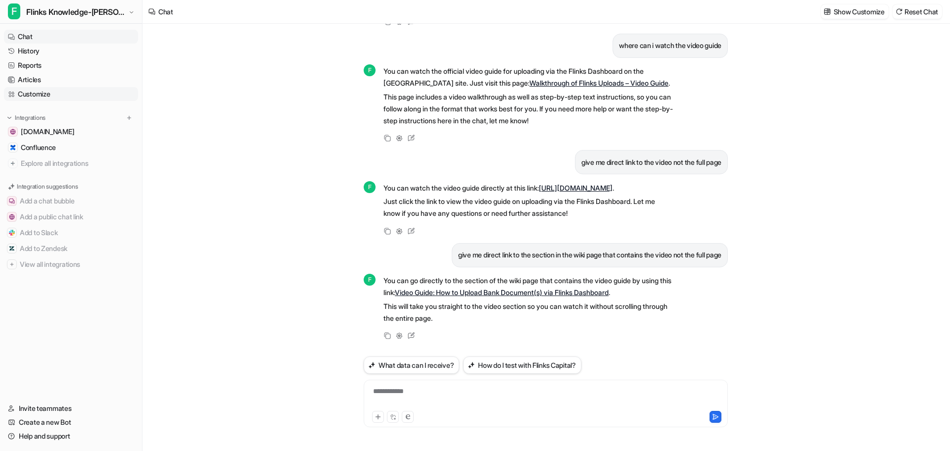
click at [32, 90] on link "Customize" at bounding box center [71, 94] width 134 height 14
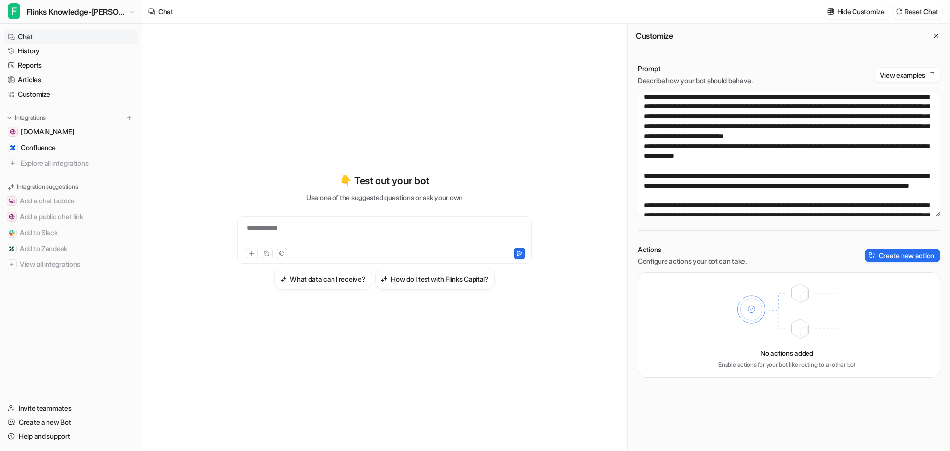
scroll to position [198, 0]
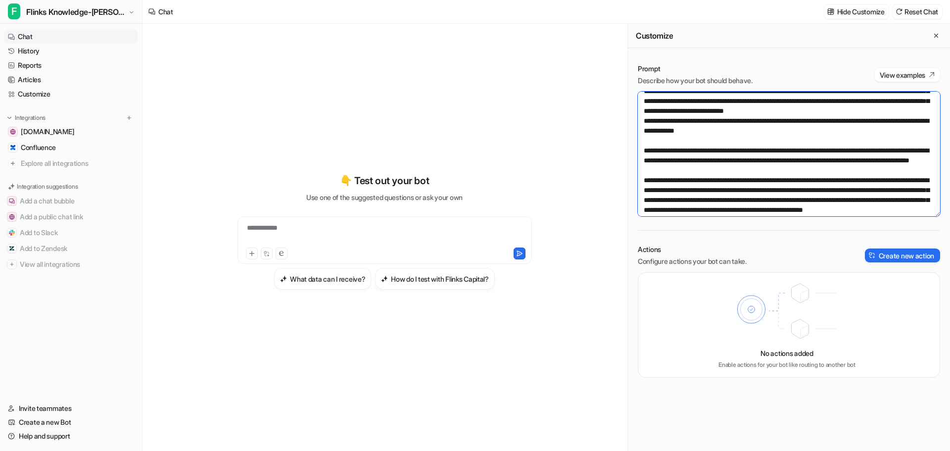
drag, startPoint x: 733, startPoint y: 149, endPoint x: 733, endPoint y: 143, distance: 6.5
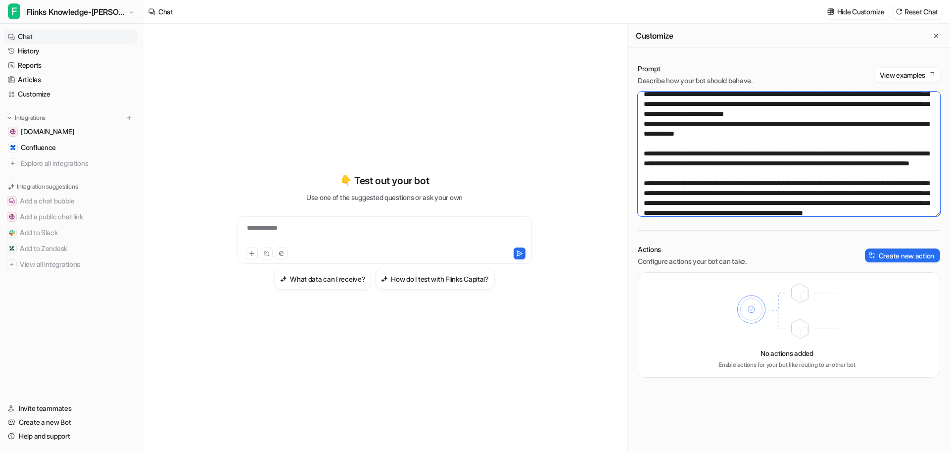
drag, startPoint x: 806, startPoint y: 144, endPoint x: 842, endPoint y: 144, distance: 36.1
click at [842, 144] on textarea at bounding box center [789, 154] width 302 height 125
drag, startPoint x: 666, startPoint y: 152, endPoint x: 661, endPoint y: 154, distance: 5.8
click at [661, 154] on textarea at bounding box center [789, 154] width 302 height 125
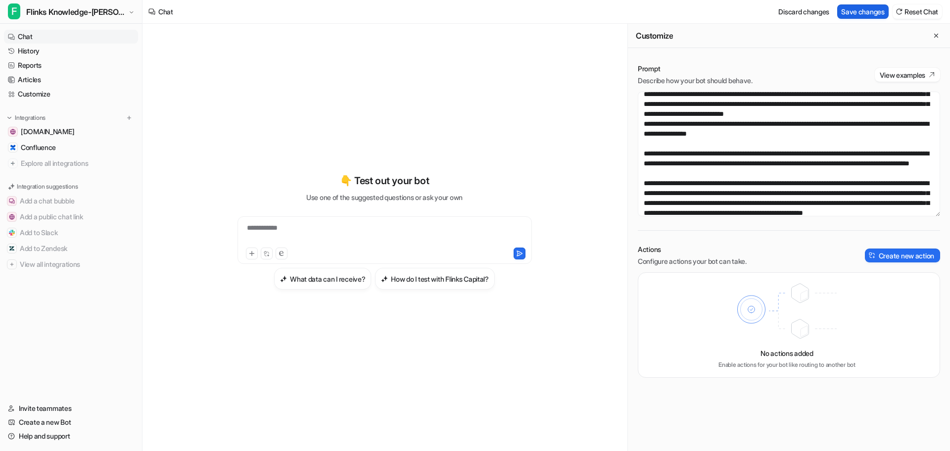
click at [867, 17] on button "Save changes" at bounding box center [862, 11] width 51 height 14
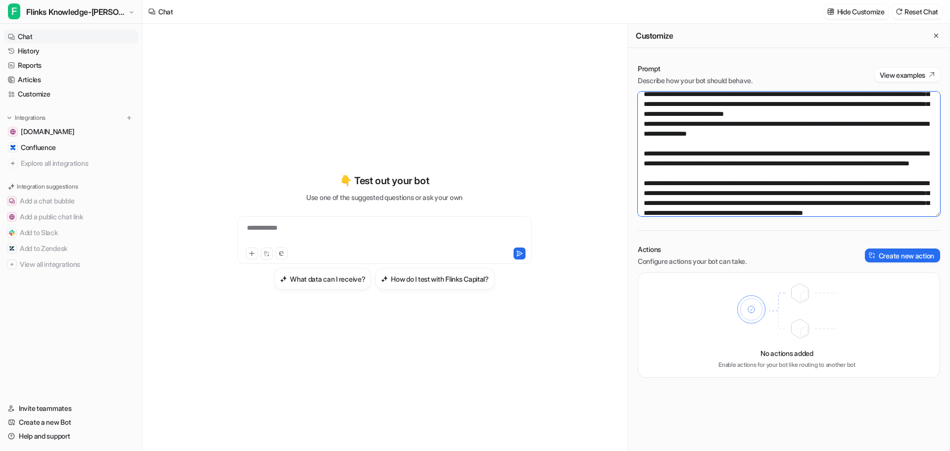
click at [688, 158] on textarea at bounding box center [789, 154] width 302 height 125
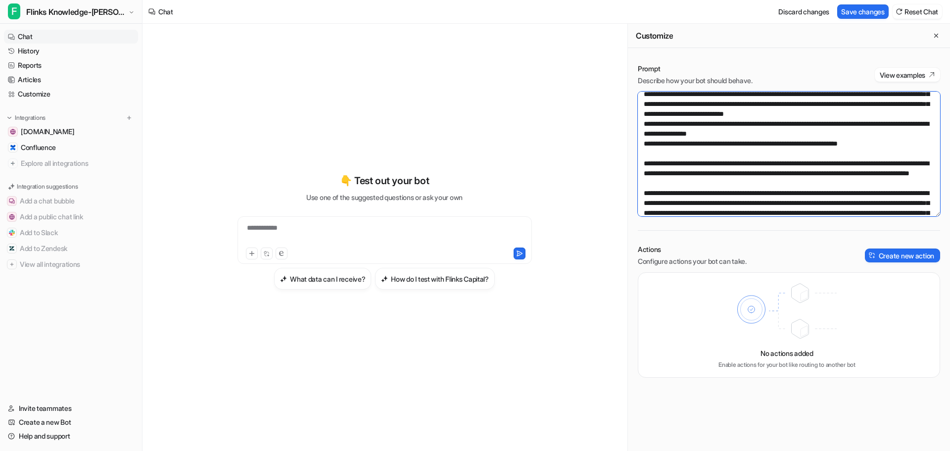
paste textarea "******"
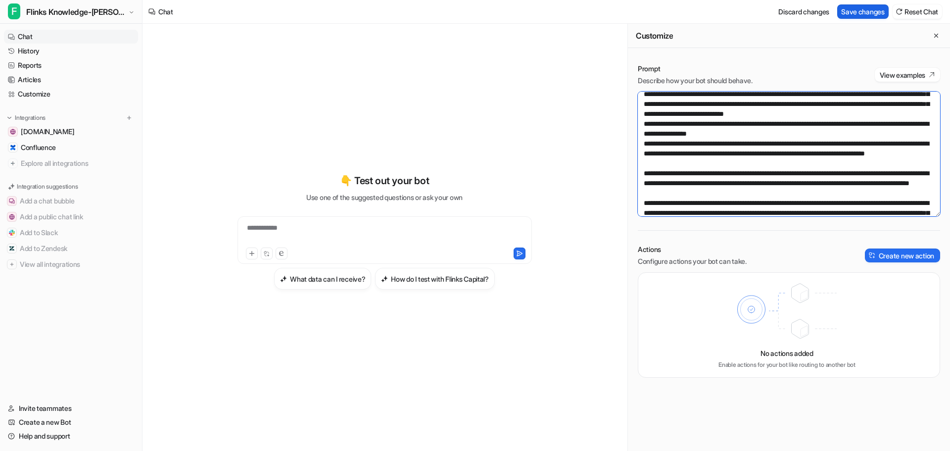
type textarea "**********"
click at [847, 13] on button "Save changes" at bounding box center [862, 11] width 51 height 14
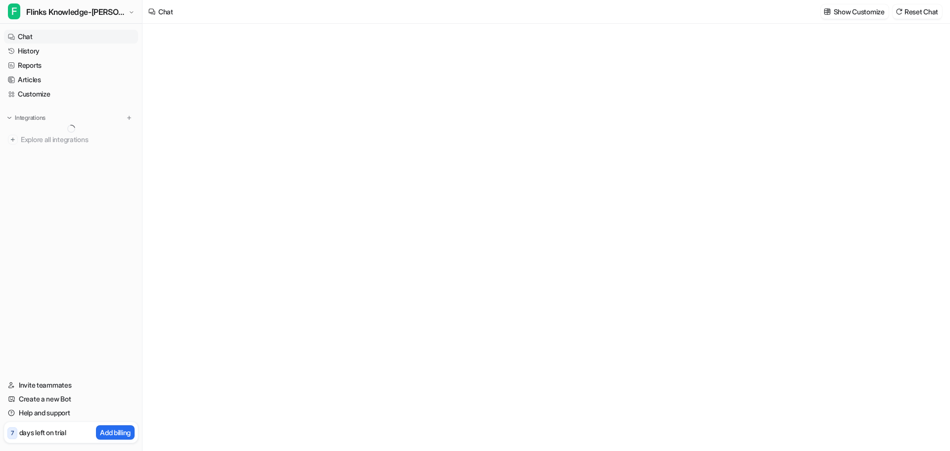
scroll to position [606, 0]
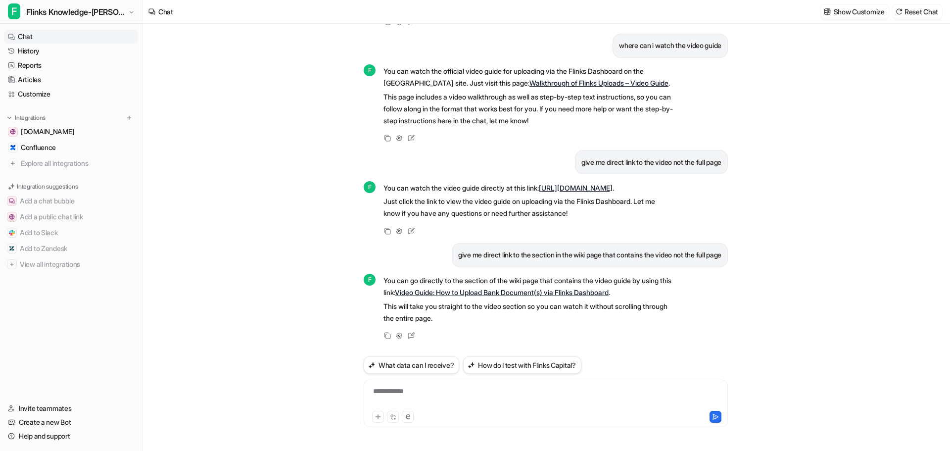
click at [484, 249] on p "give me direct link to the section in the wiki page that contains the video not…" at bounding box center [589, 255] width 263 height 12
click at [486, 249] on p "give me direct link to the section in the wiki page that contains the video not…" at bounding box center [589, 255] width 263 height 12
click at [463, 252] on p "give me direct link to the section in the wiki page that contains the video not…" at bounding box center [589, 255] width 263 height 12
drag, startPoint x: 445, startPoint y: 245, endPoint x: 599, endPoint y: 263, distance: 154.4
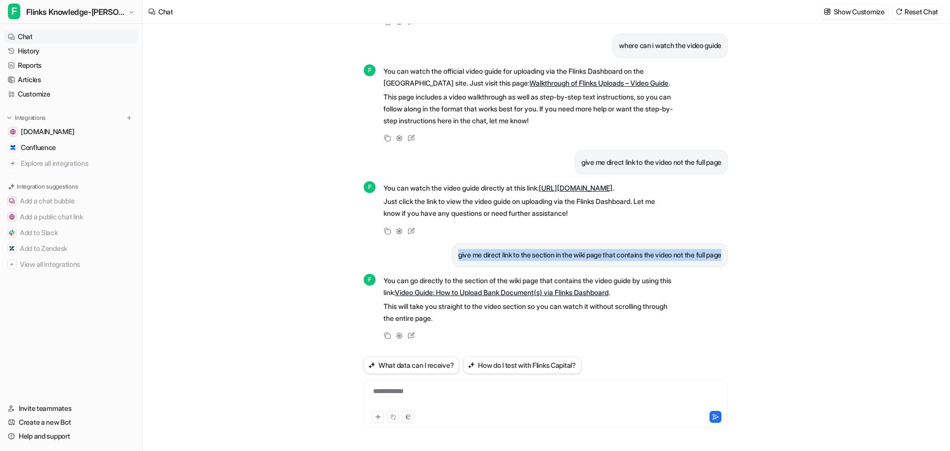
click at [593, 261] on div "give me direct link to the section in the wiki page that contains the video not…" at bounding box center [590, 255] width 276 height 24
copy p "give me direct link to the section in the wiki page that contains the video not…"
click at [508, 397] on div "**********" at bounding box center [545, 397] width 359 height 23
paste div
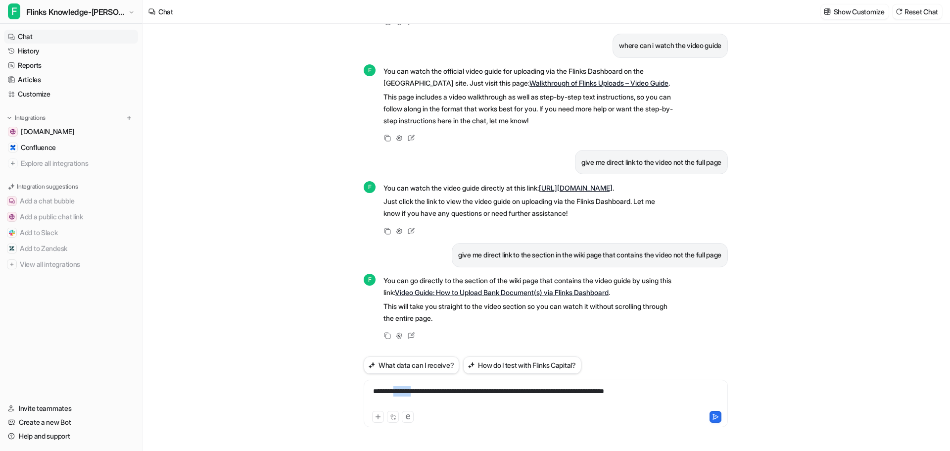
drag, startPoint x: 400, startPoint y: 391, endPoint x: 419, endPoint y: 393, distance: 18.9
click at [419, 393] on div "**********" at bounding box center [545, 397] width 359 height 23
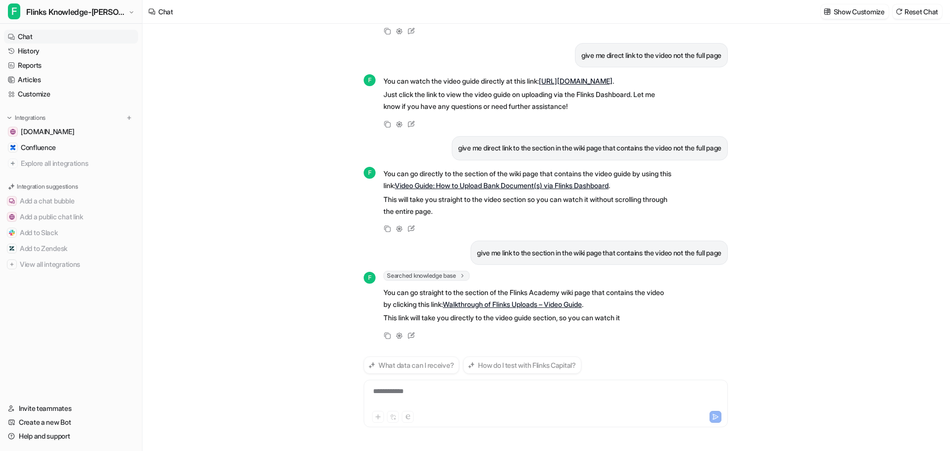
scroll to position [725, 0]
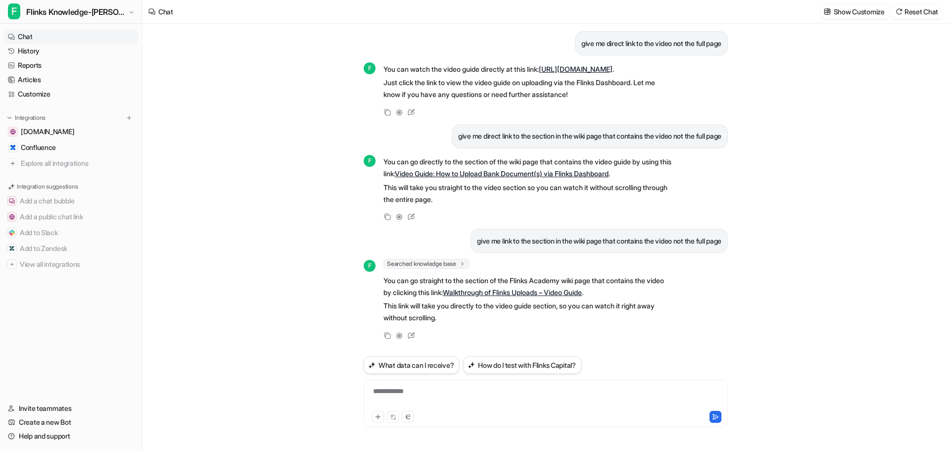
click at [582, 293] on link "Walkthrough of Flinks Uploads – Video Guide" at bounding box center [512, 292] width 139 height 8
click at [510, 376] on div "**********" at bounding box center [546, 397] width 364 height 83
click at [512, 381] on div "**********" at bounding box center [546, 404] width 364 height 48
click at [516, 386] on div "**********" at bounding box center [545, 397] width 359 height 23
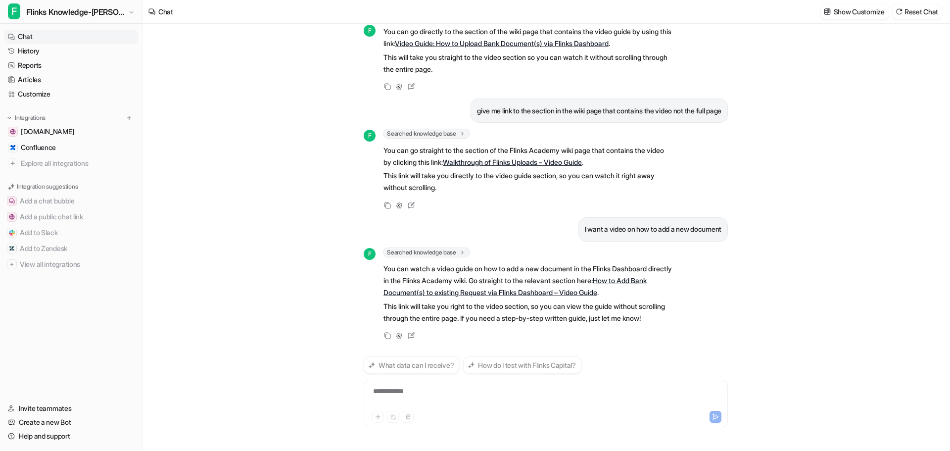
scroll to position [867, 0]
click at [570, 282] on link "How to Add Bank Document(s) to existing Request via Flinks Dashboard – Video Gu…" at bounding box center [515, 286] width 263 height 20
click at [462, 282] on link "How to Add Bank Document(s) to existing Request via Flinks Dashboard – Video Gu…" at bounding box center [515, 286] width 263 height 20
click at [612, 281] on link "How to Add Bank Document(s) to existing Request via Flinks Dashboard – Video Gu…" at bounding box center [515, 286] width 263 height 20
click at [512, 280] on link "How to Add Bank Document(s) to existing Request via Flinks Dashboard – Video Gu…" at bounding box center [515, 286] width 263 height 20
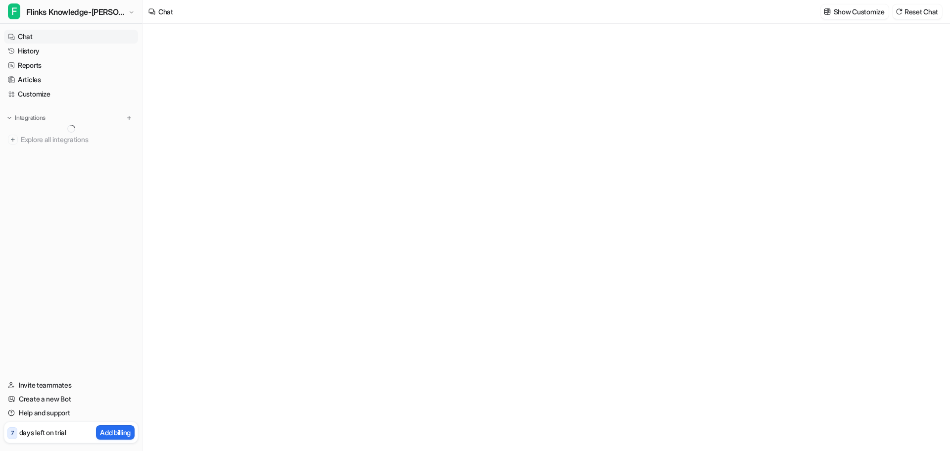
type textarea "**********"
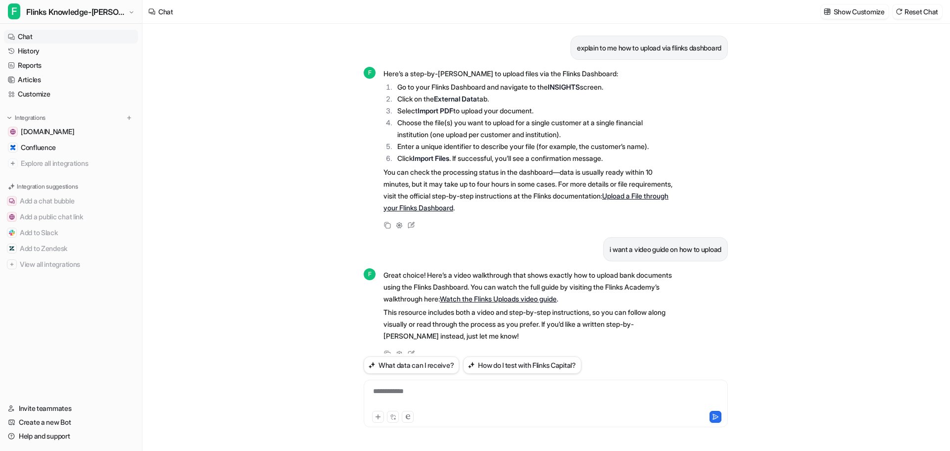
scroll to position [839, 0]
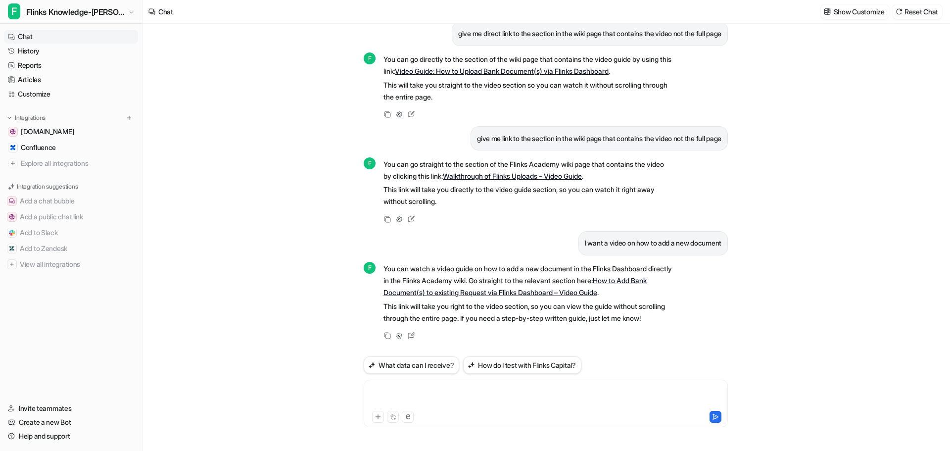
click at [488, 398] on div at bounding box center [545, 397] width 359 height 23
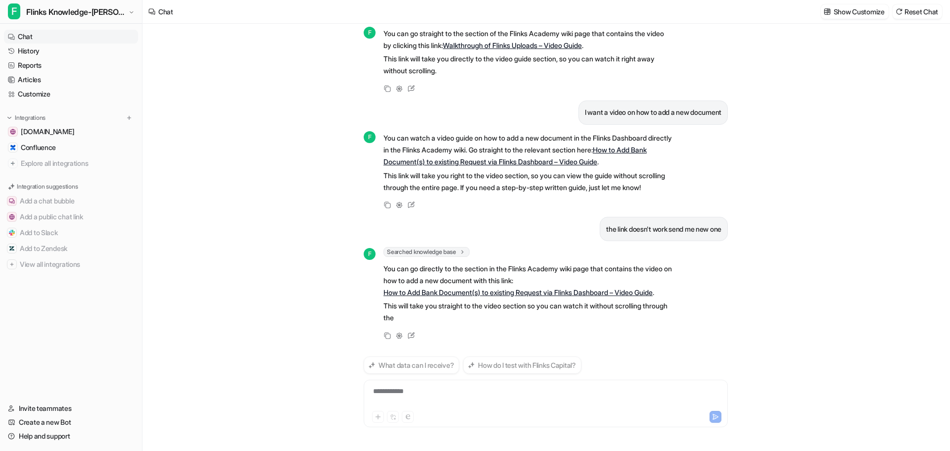
scroll to position [970, 0]
click at [504, 291] on link "How to Add Bank Document(s) to existing Request via Flinks Dashboard – Video Gu…" at bounding box center [518, 292] width 269 height 8
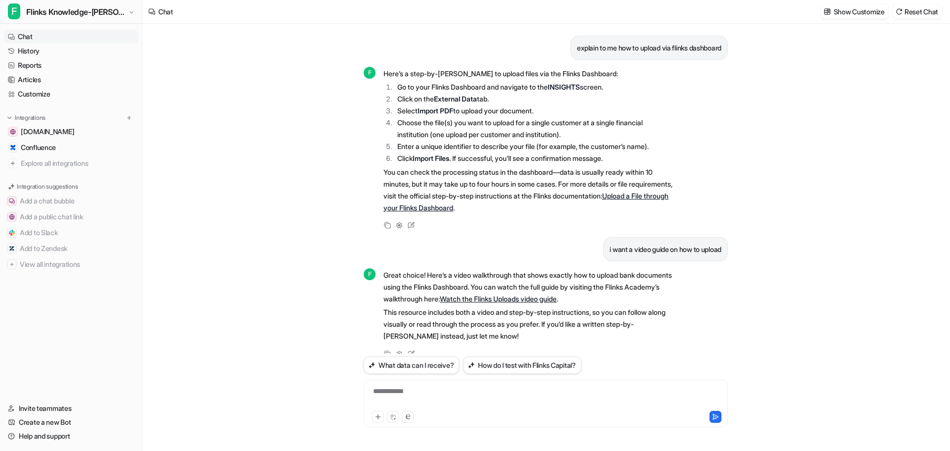
scroll to position [956, 0]
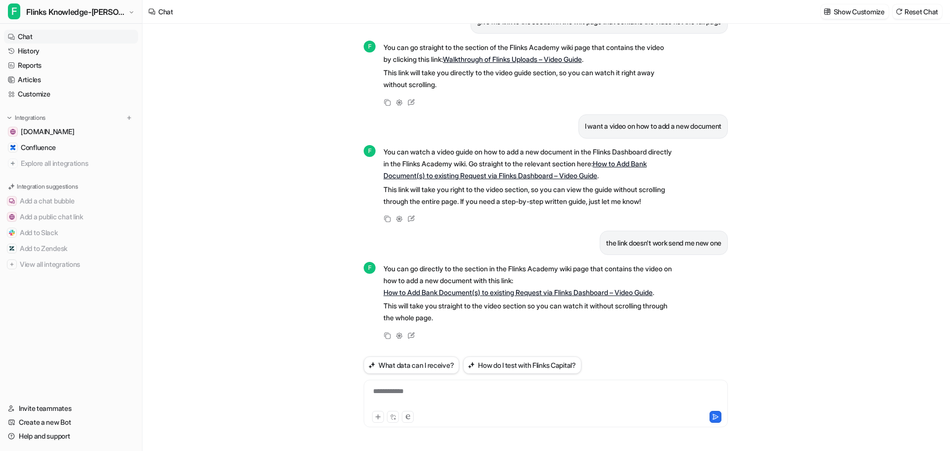
click at [44, 31] on link "Chat" at bounding box center [71, 37] width 134 height 14
